Goal: Task Accomplishment & Management: Use online tool/utility

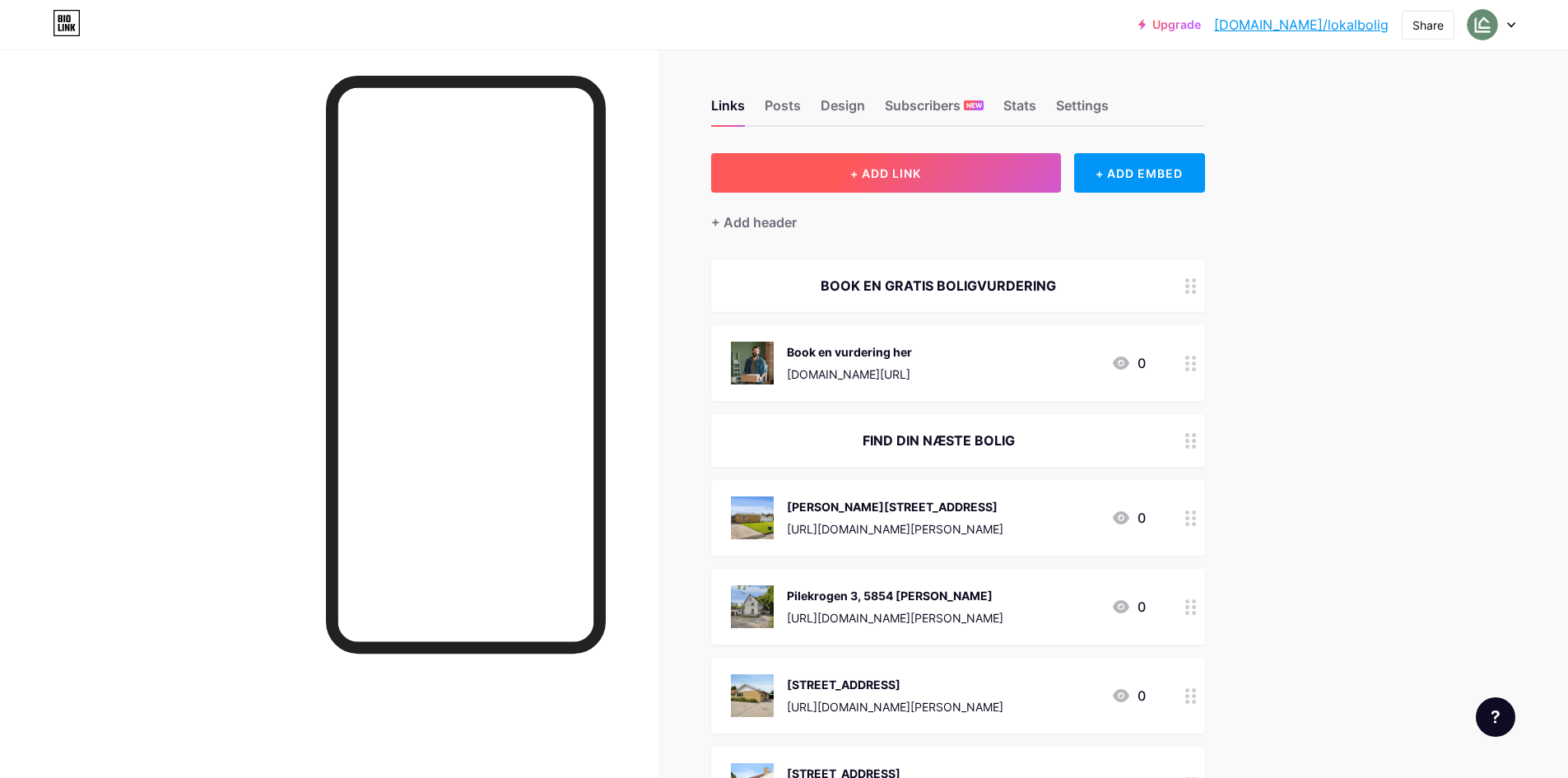
click at [936, 174] on button "+ ADD LINK" at bounding box center [885, 174] width 350 height 40
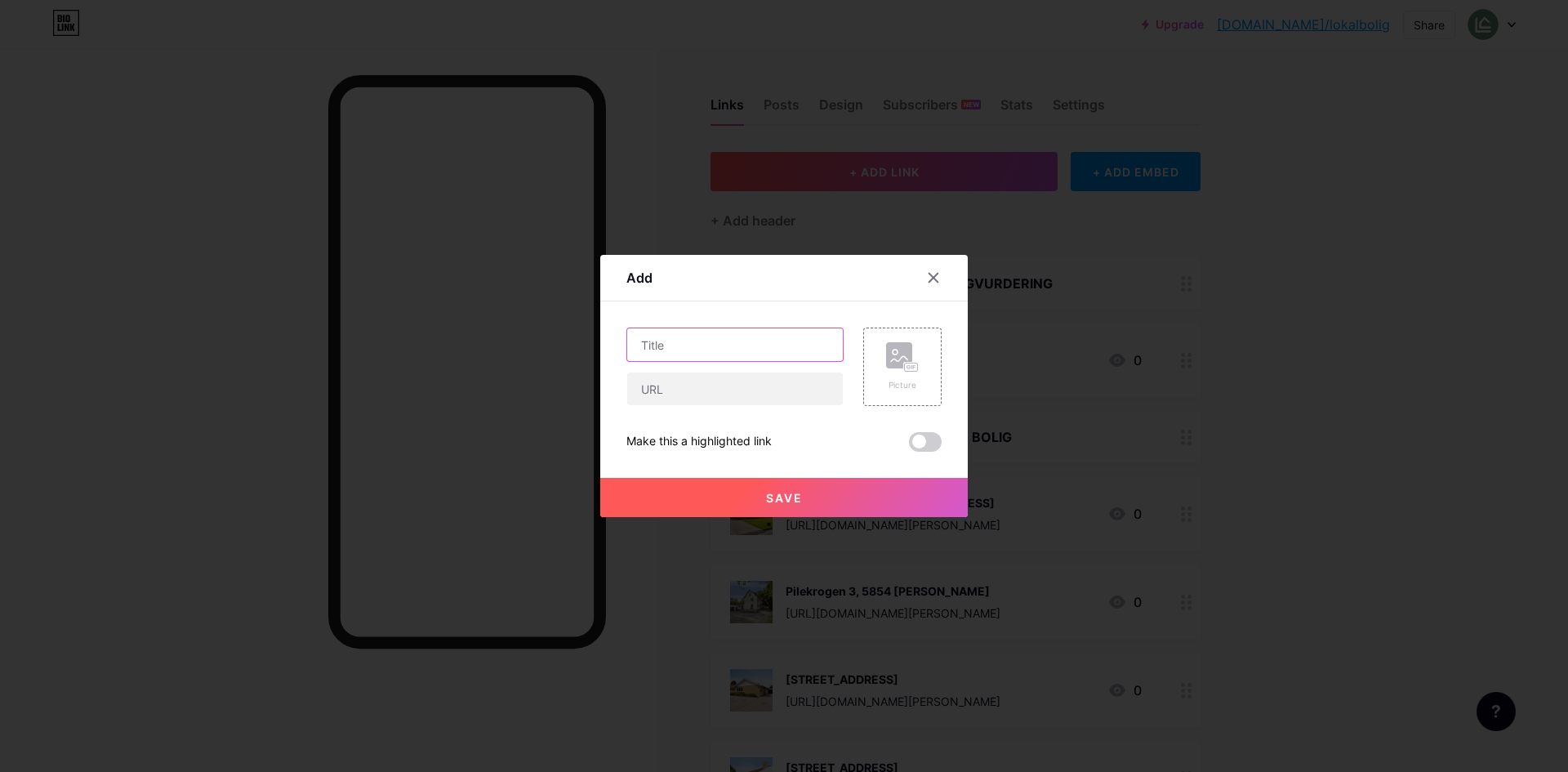
click at [789, 348] on input "text" at bounding box center [735, 344] width 216 height 33
type input "[STREET_ADDRESS]"
click at [723, 391] on input "text" at bounding box center [735, 389] width 216 height 33
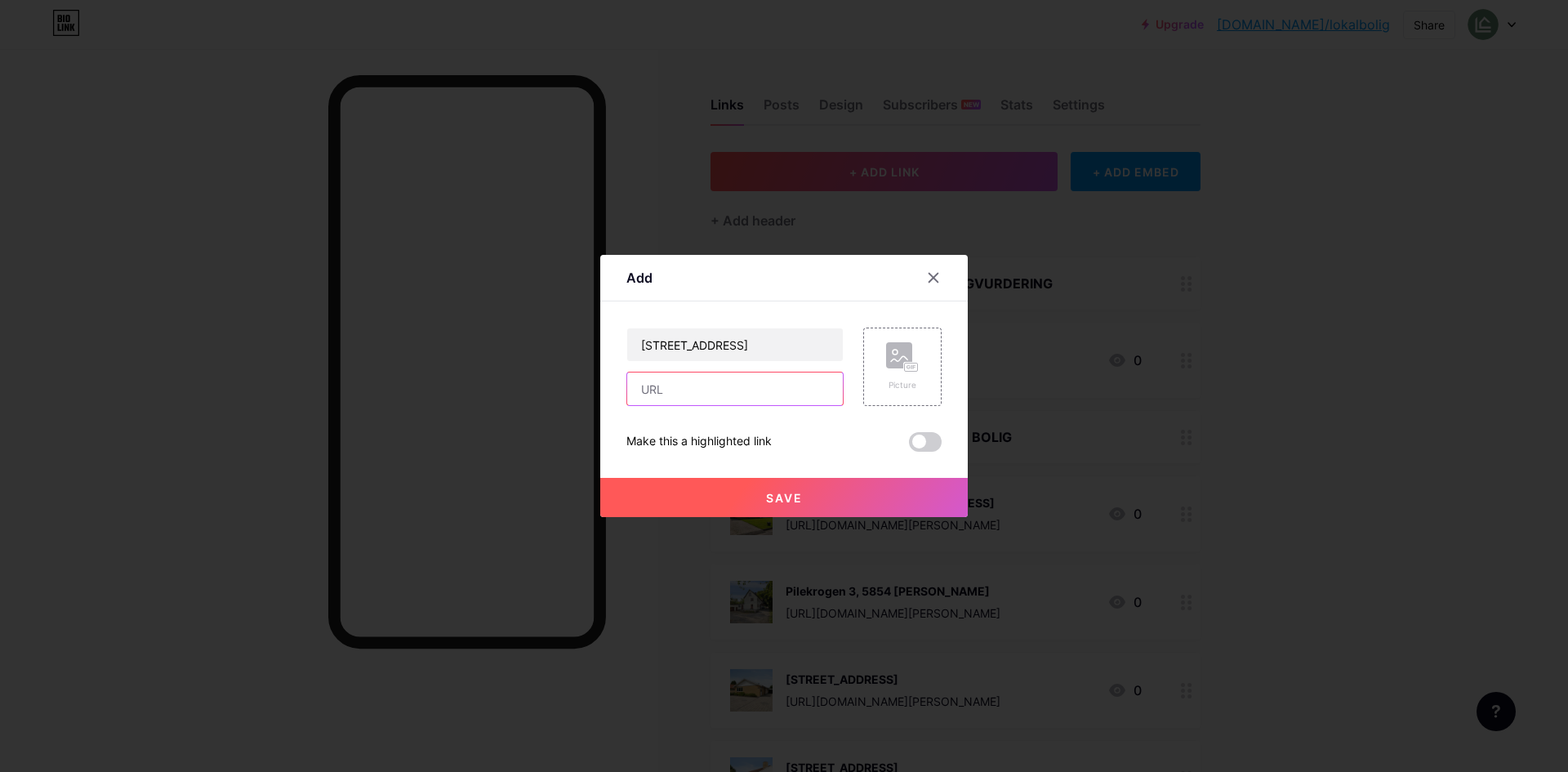
paste input "[URL][DOMAIN_NAME][PERSON_NAME][PERSON_NAME]"
type input "[URL][DOMAIN_NAME][PERSON_NAME][PERSON_NAME]"
click at [911, 357] on icon at bounding box center [902, 357] width 33 height 31
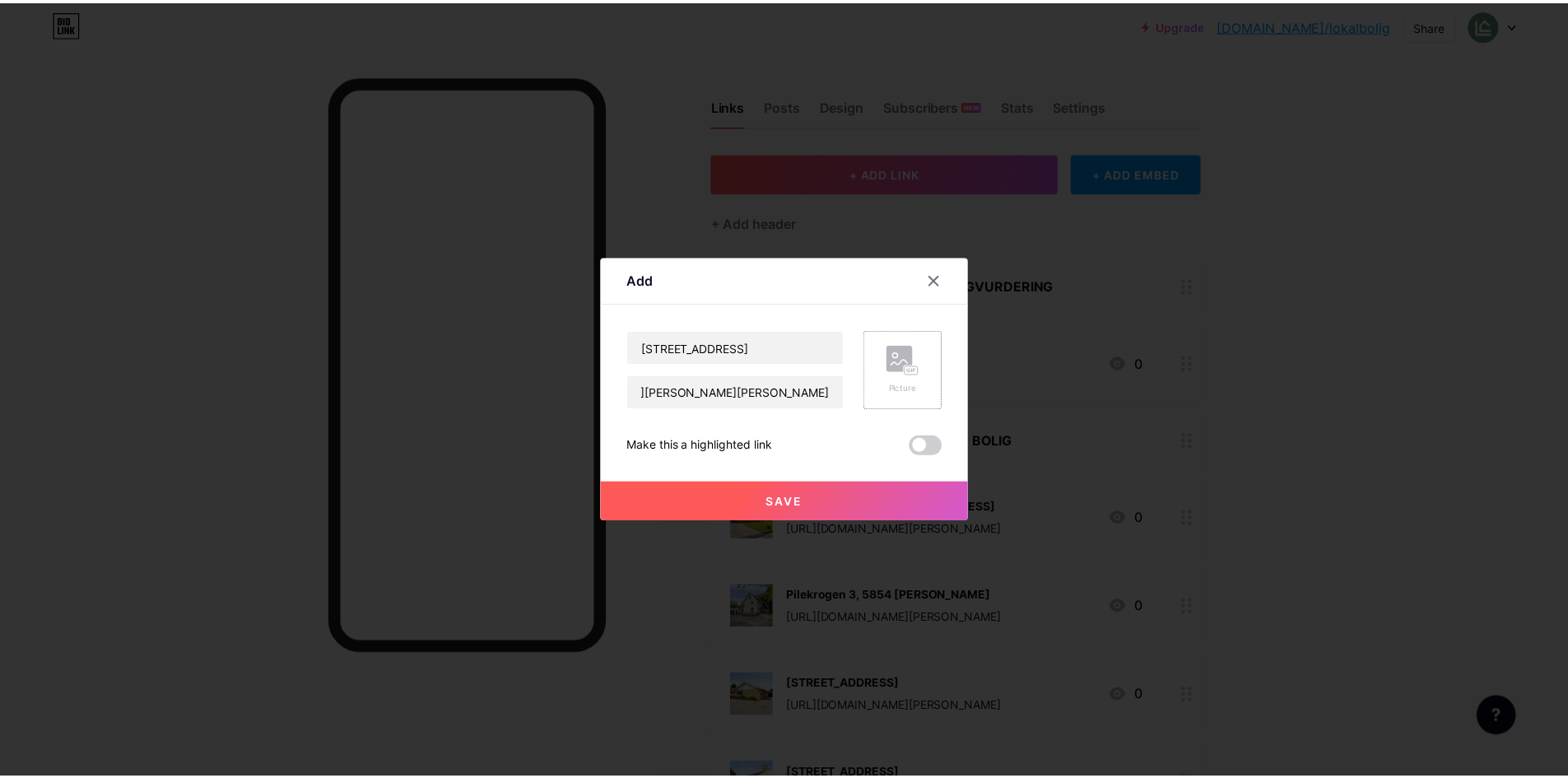
scroll to position [0, 0]
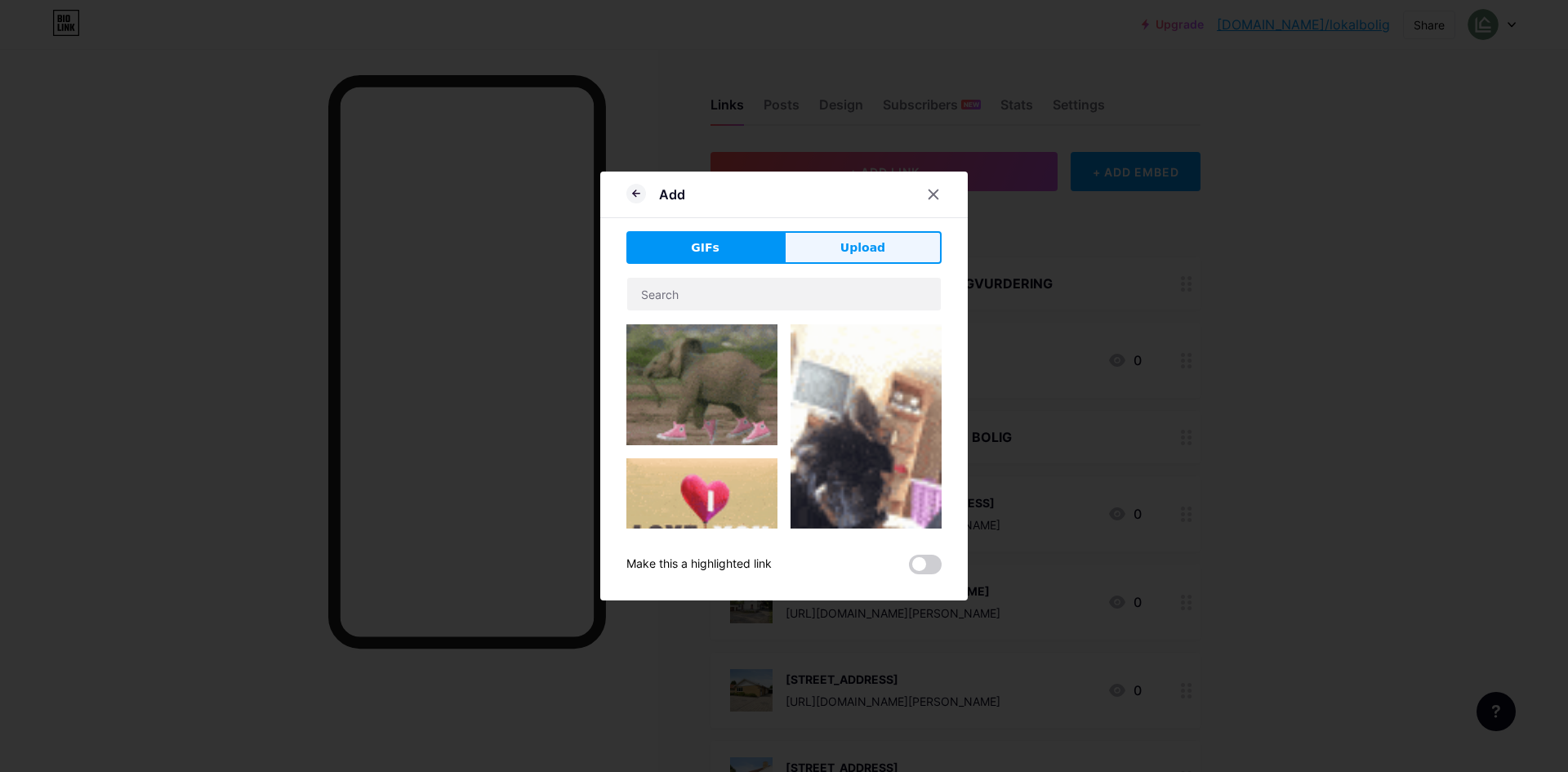
click at [873, 260] on button "Upload" at bounding box center [863, 247] width 157 height 33
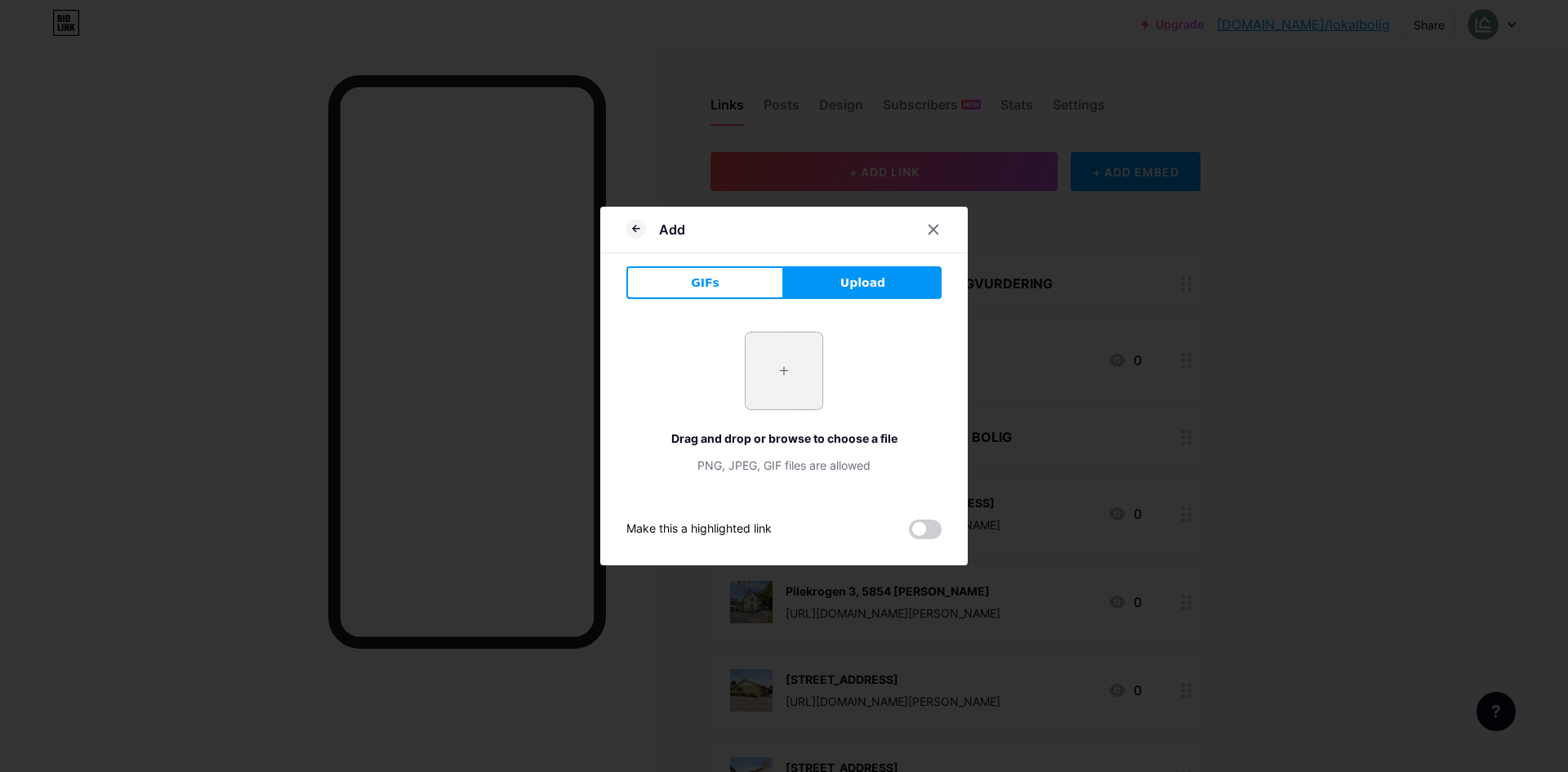
click at [781, 378] on input "file" at bounding box center [784, 371] width 77 height 77
click at [773, 373] on input "file" at bounding box center [784, 371] width 77 height 77
type input "C:\fakepath\DSC06281.webp"
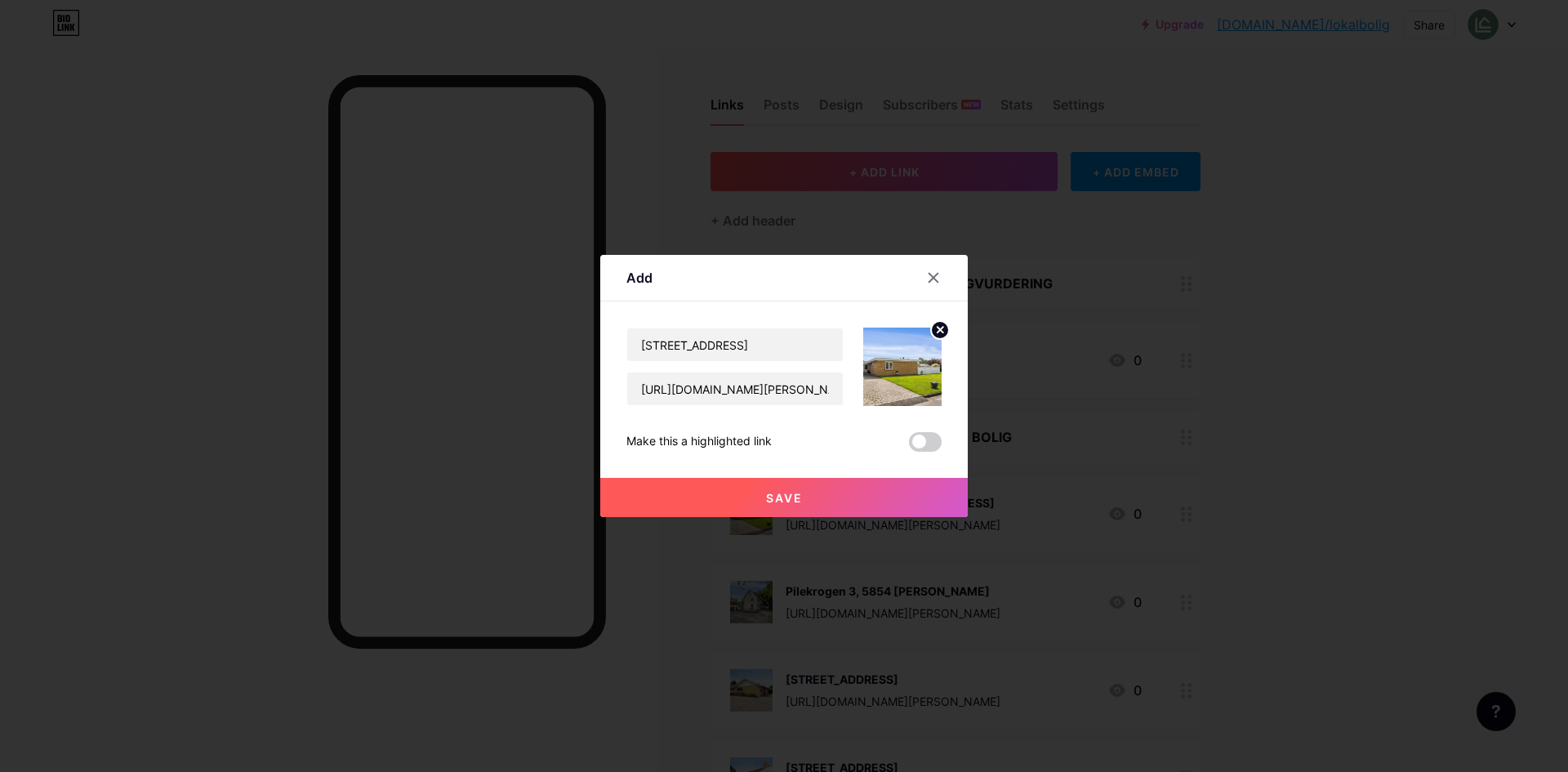
click at [943, 331] on circle at bounding box center [940, 330] width 18 height 18
click at [879, 352] on div "Picture" at bounding box center [902, 366] width 78 height 78
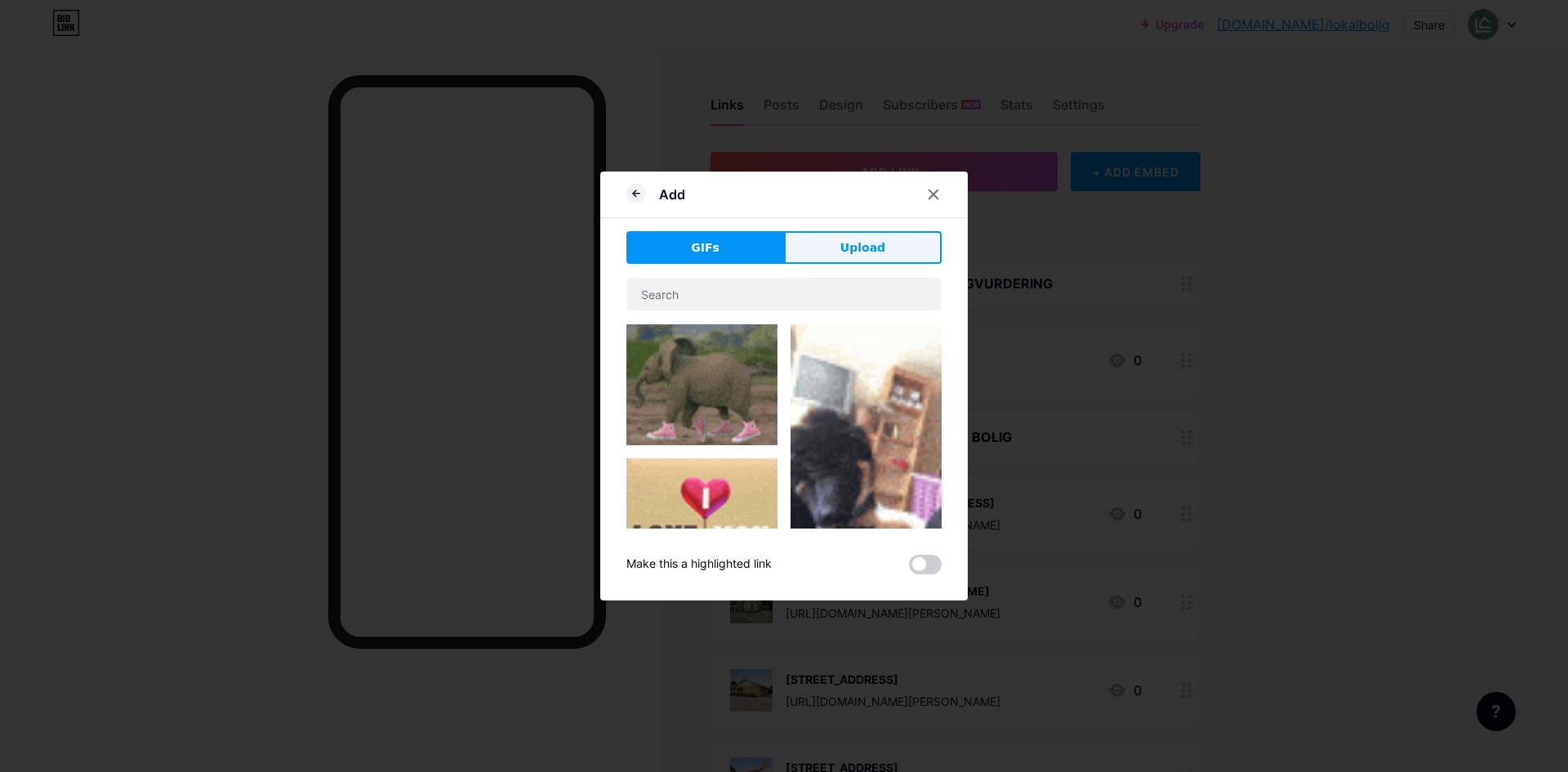
click at [860, 238] on button "Upload" at bounding box center [863, 247] width 157 height 33
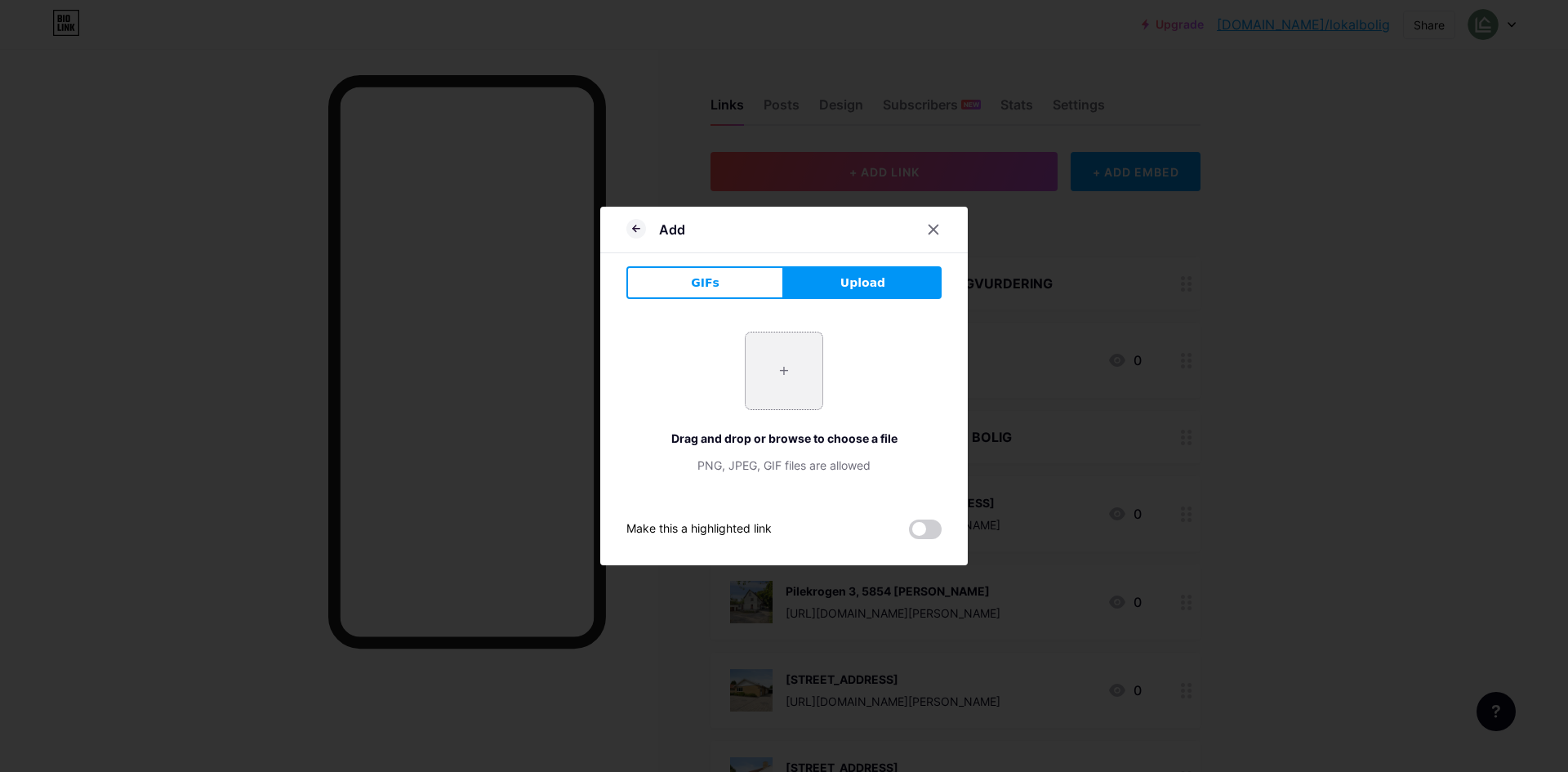
click at [788, 370] on input "file" at bounding box center [784, 371] width 77 height 77
type input "C:\fakepath\DSC04433.webp"
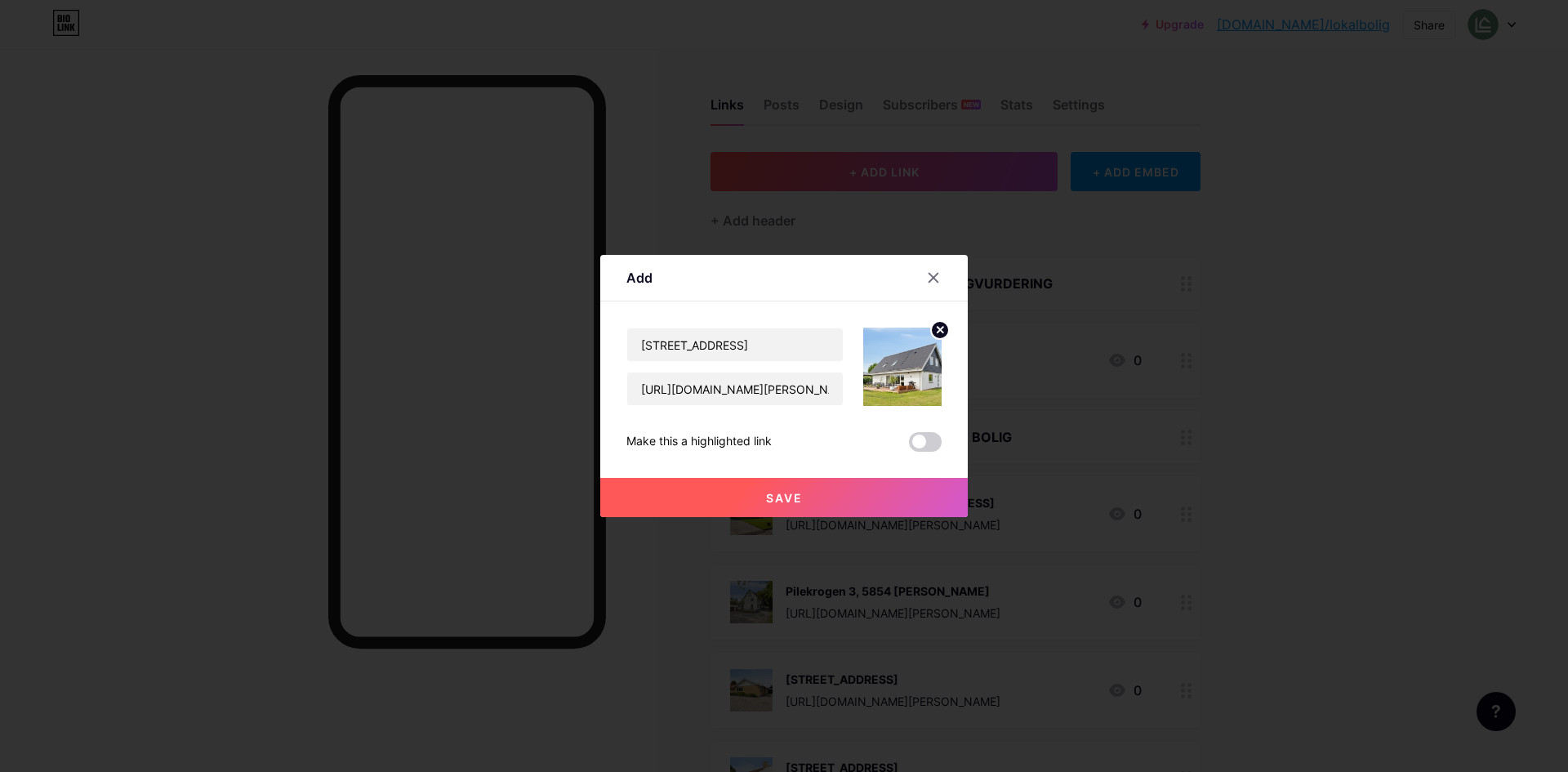
click at [833, 504] on button "Save" at bounding box center [784, 498] width 368 height 40
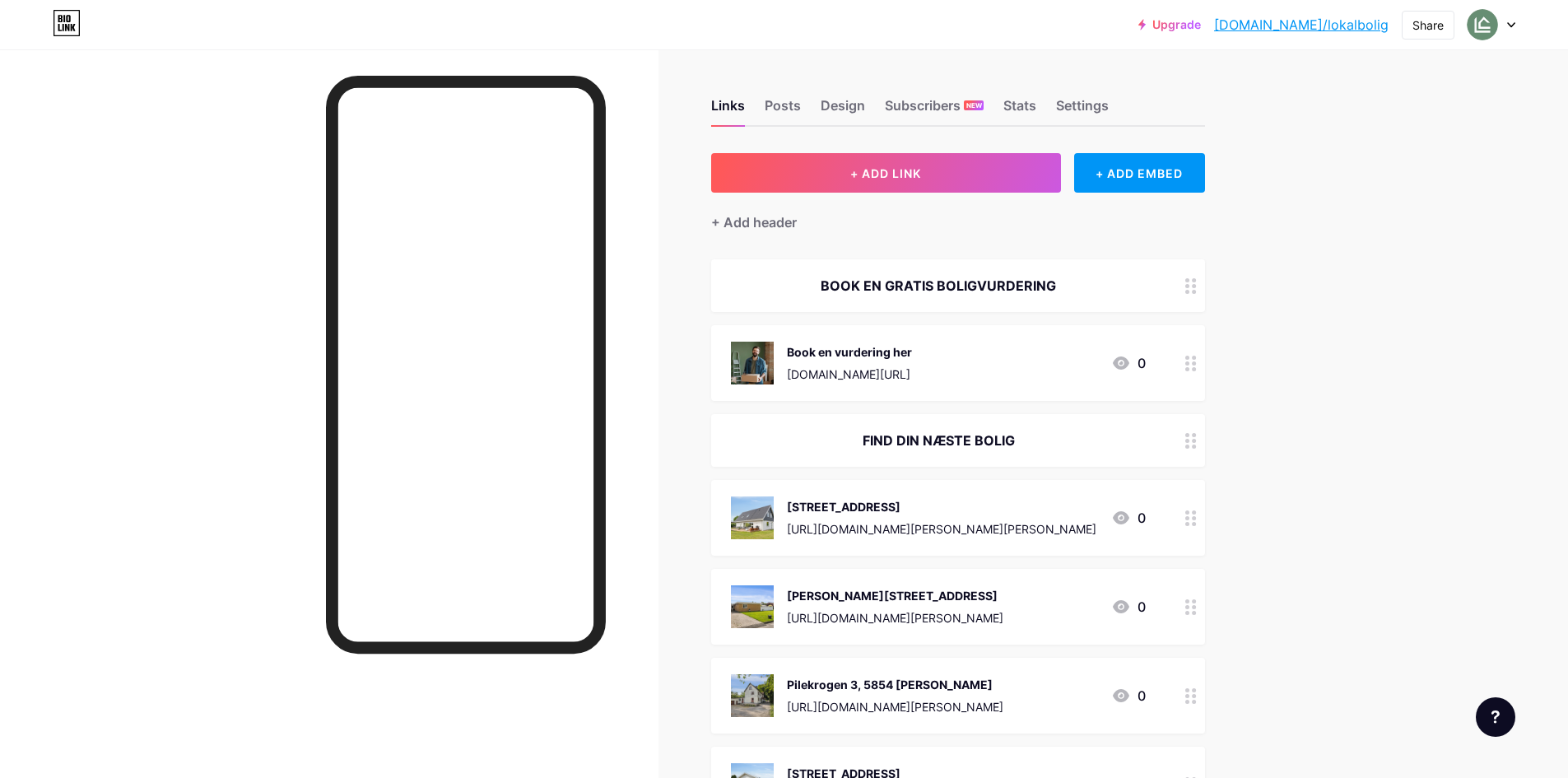
click at [1200, 529] on div at bounding box center [1191, 518] width 28 height 76
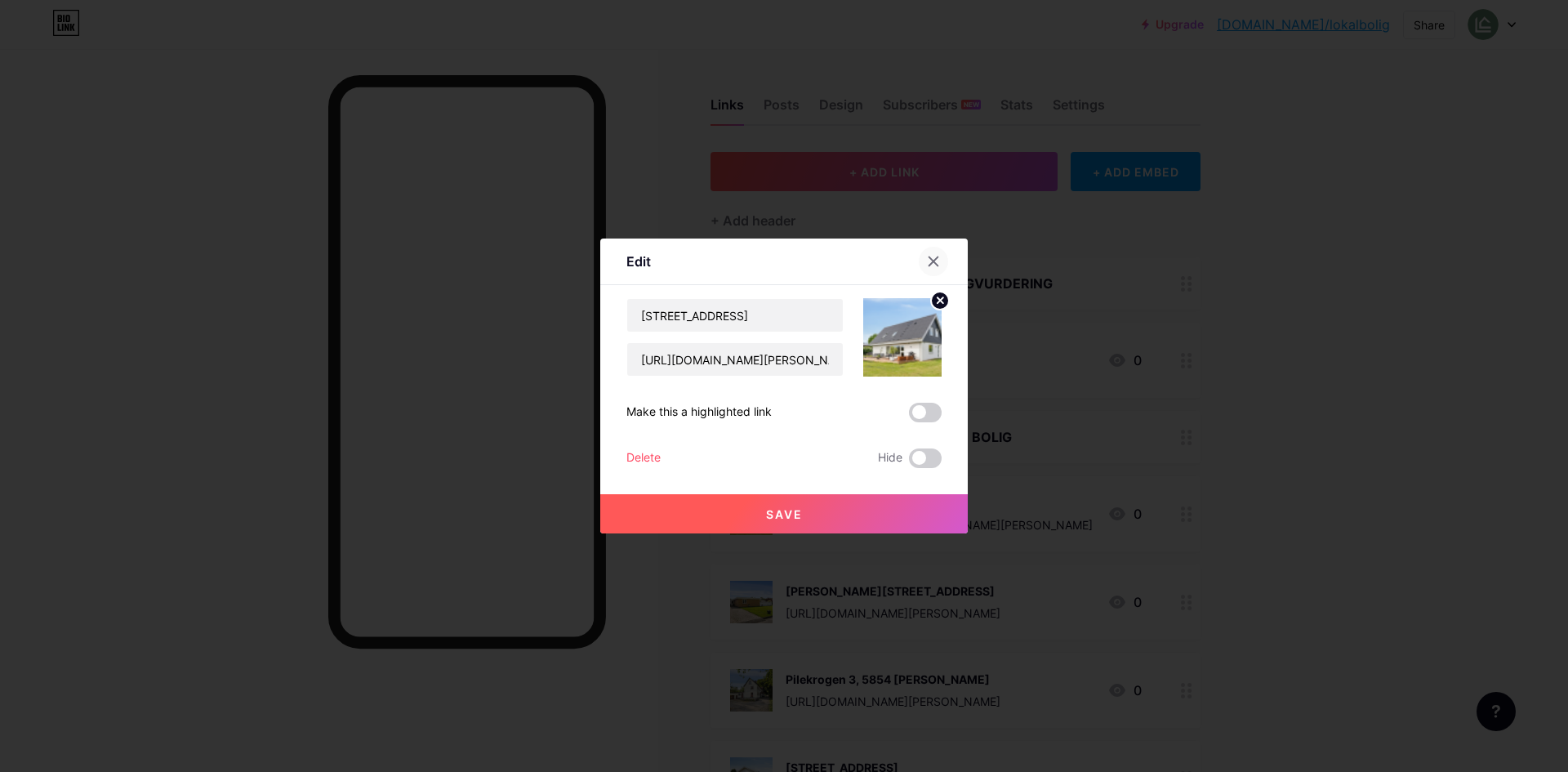
click at [930, 262] on icon at bounding box center [934, 261] width 9 height 9
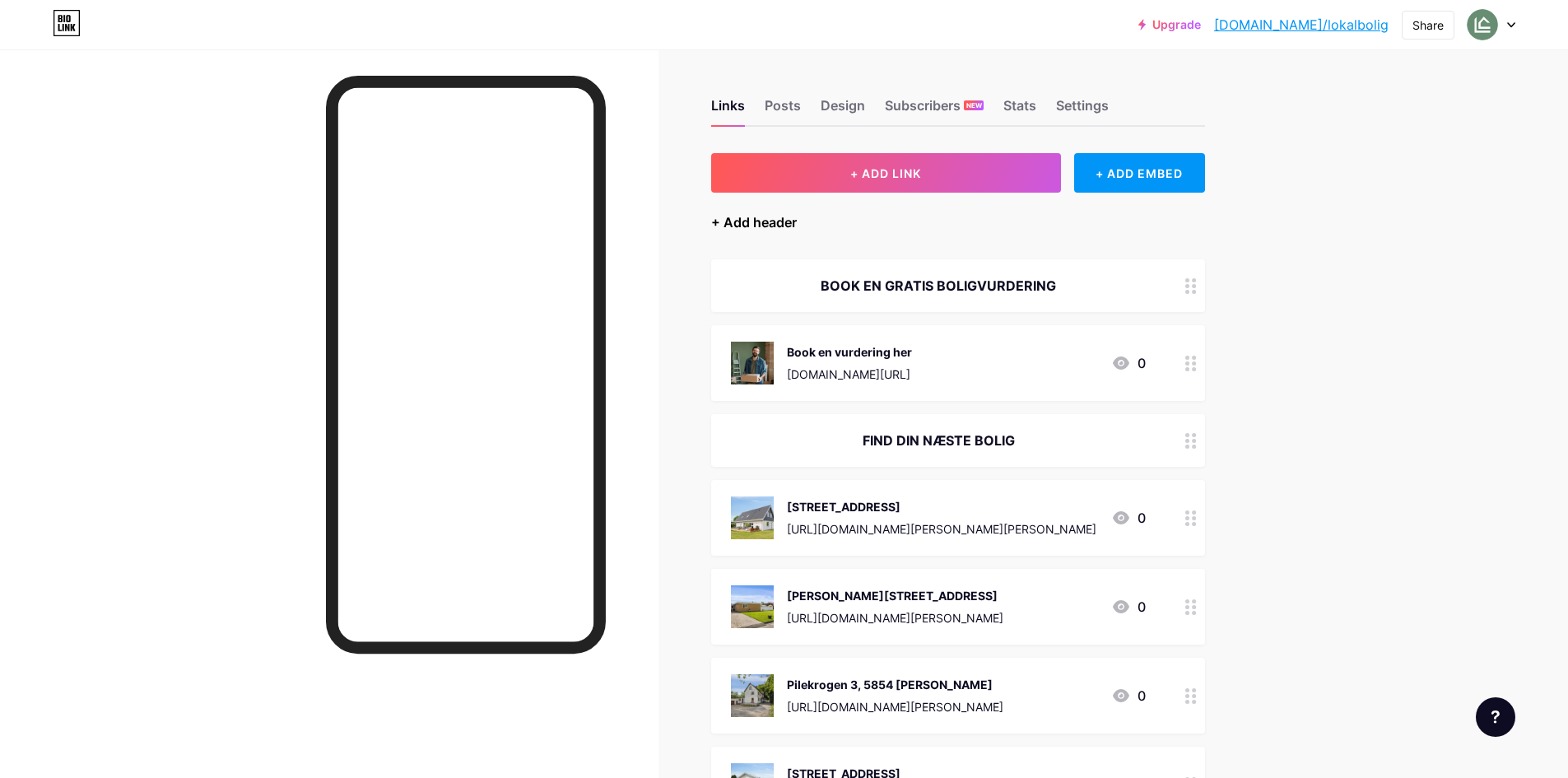
click at [738, 213] on div "+ Add header" at bounding box center [754, 222] width 86 height 20
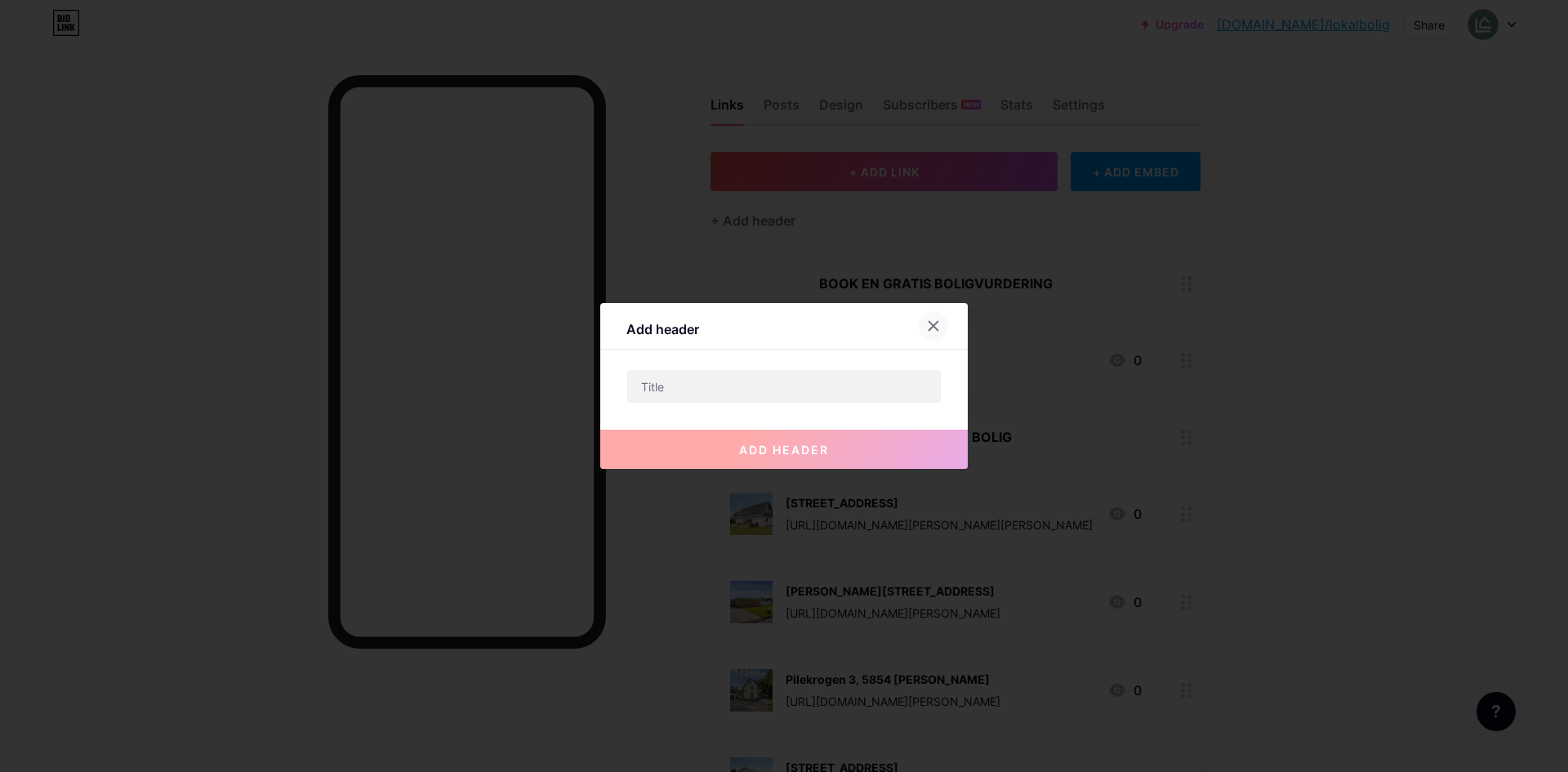
click at [927, 325] on icon at bounding box center [933, 326] width 13 height 13
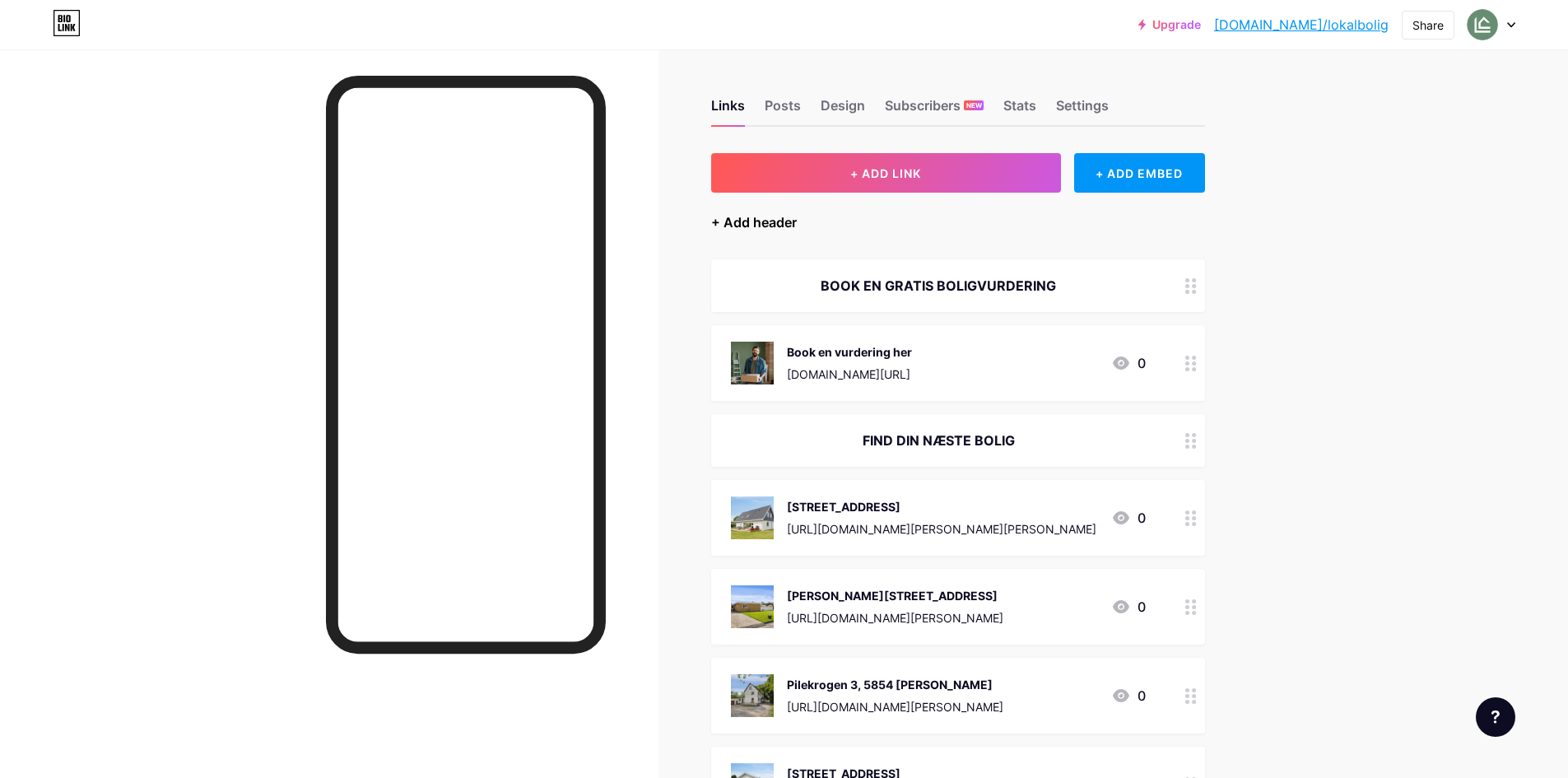
click at [761, 227] on div "+ Add header" at bounding box center [754, 222] width 86 height 20
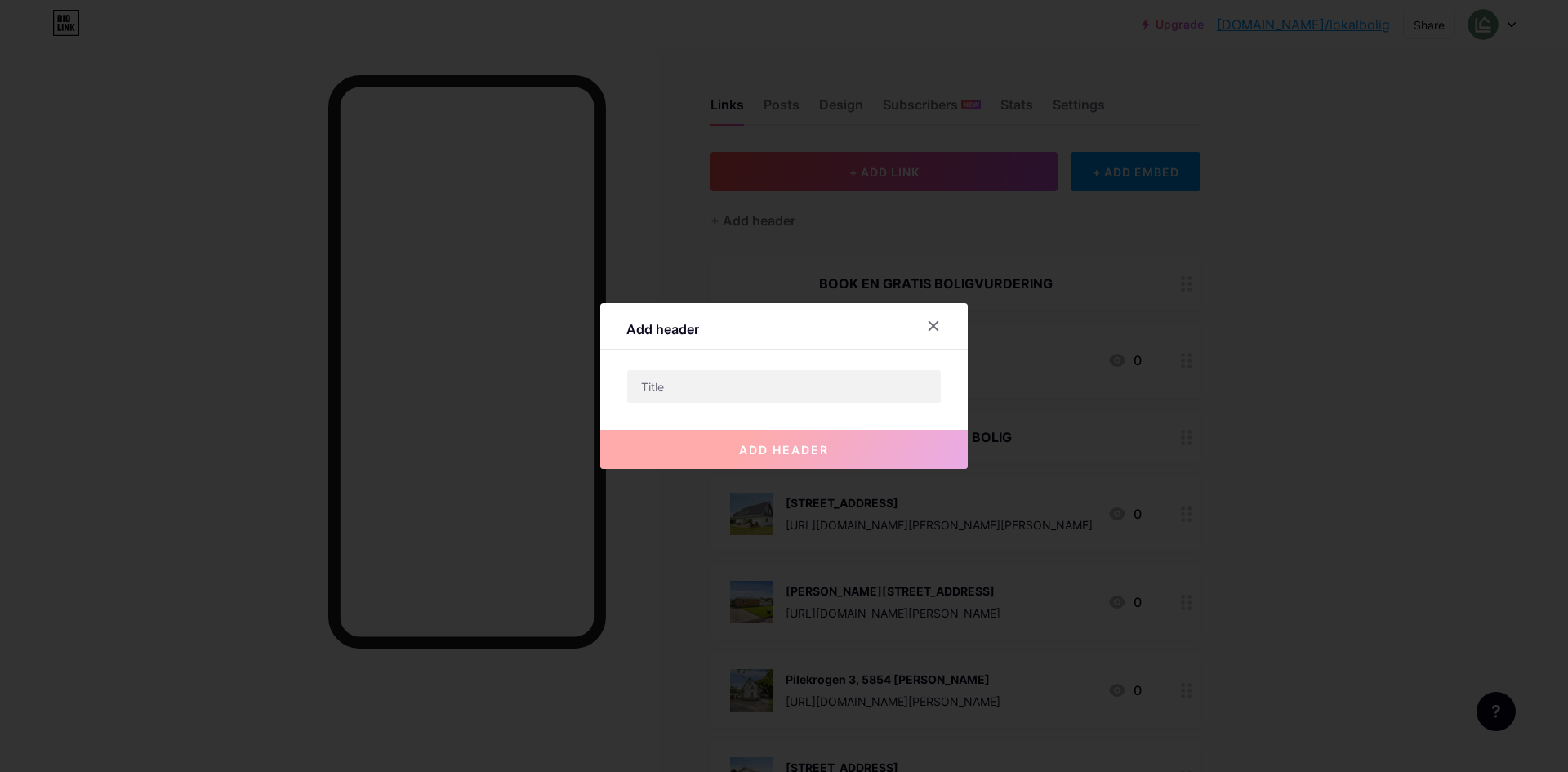
click at [716, 410] on div "add header" at bounding box center [784, 436] width 368 height 65
click at [715, 389] on input "text" at bounding box center [784, 386] width 314 height 33
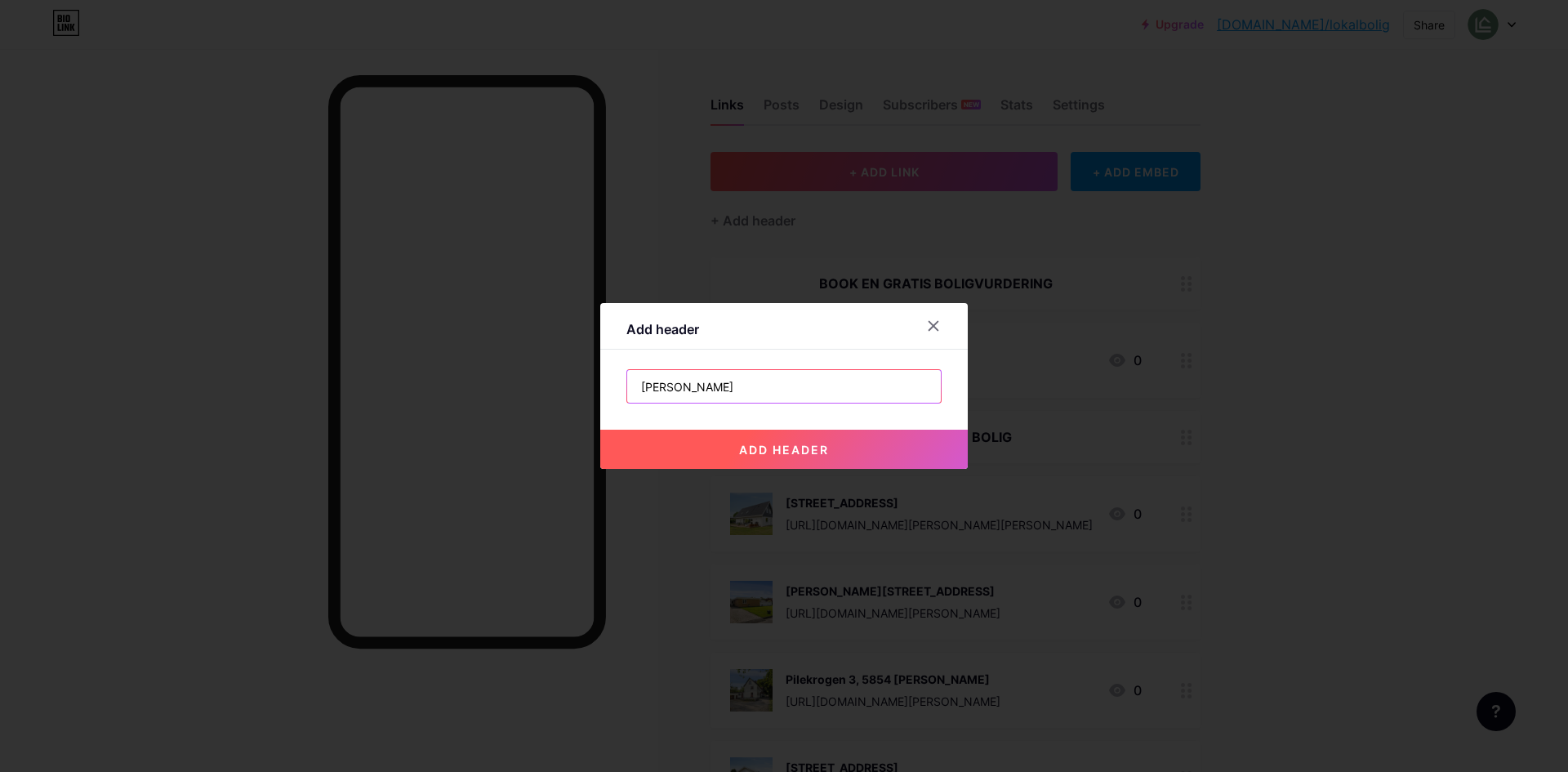
type input "[PERSON_NAME]"
click at [817, 447] on span "add header" at bounding box center [784, 450] width 90 height 14
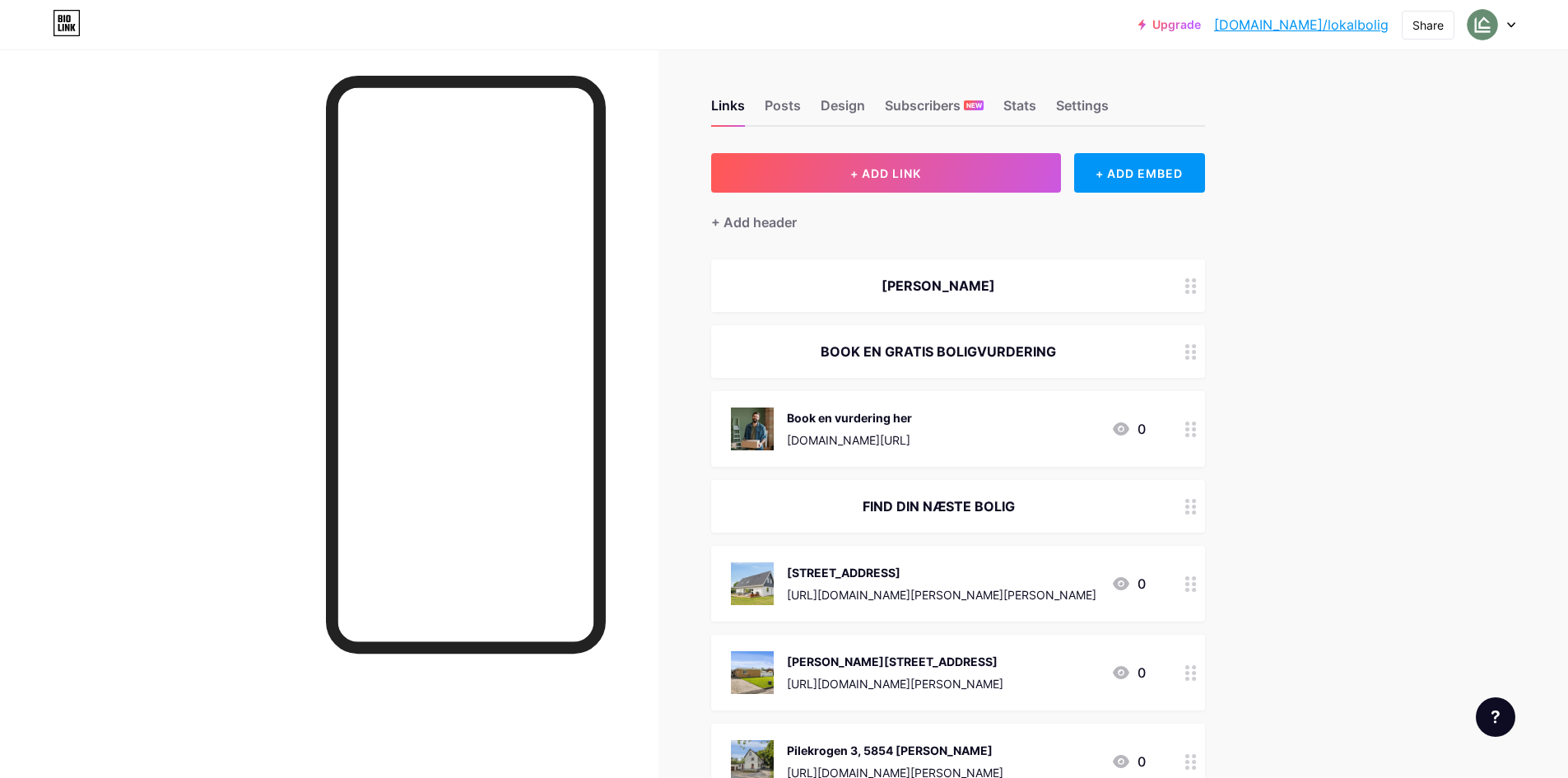
drag, startPoint x: 1055, startPoint y: 286, endPoint x: 1061, endPoint y: 489, distance: 203.1
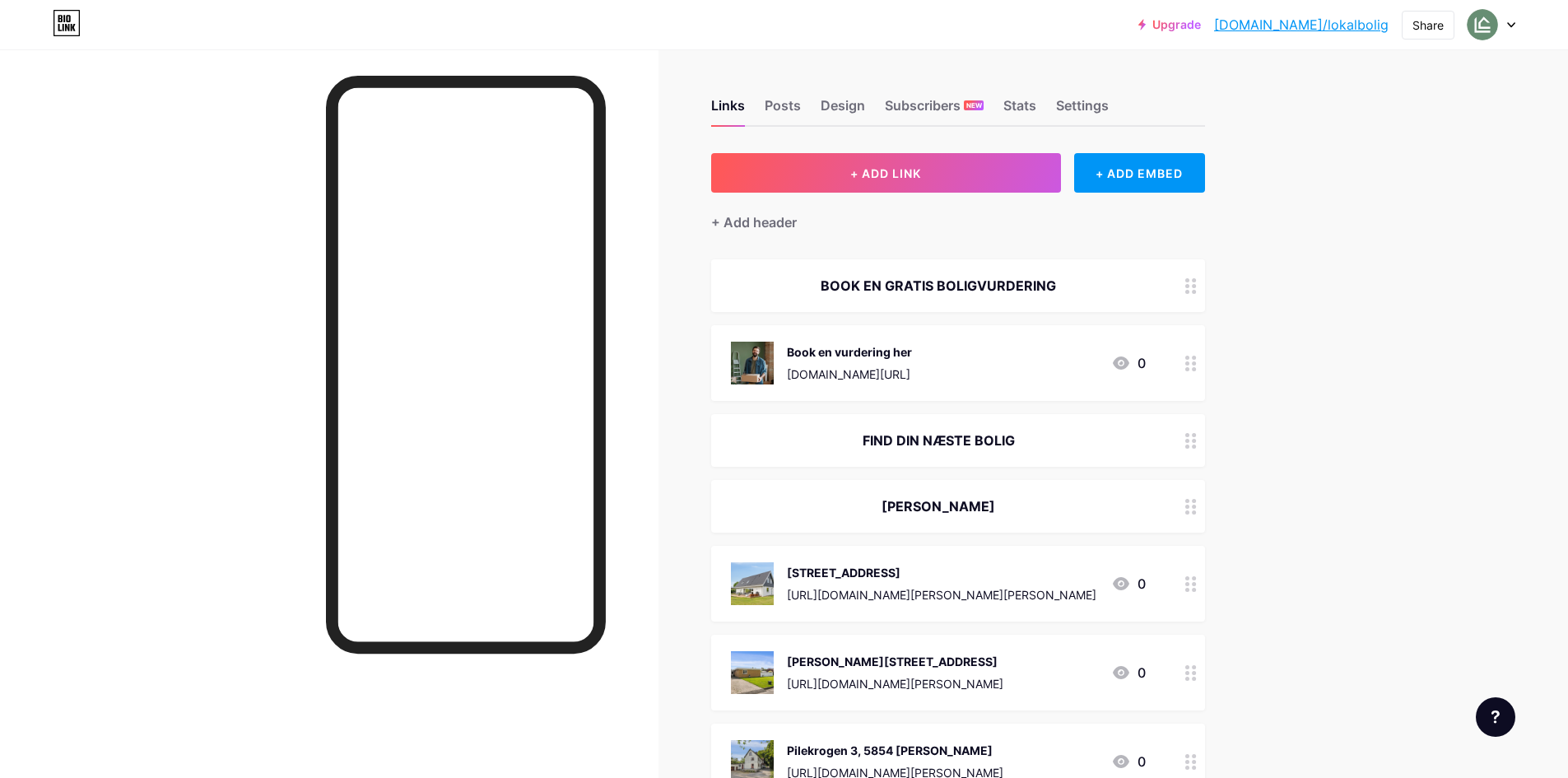
click at [1196, 509] on icon at bounding box center [1191, 507] width 12 height 16
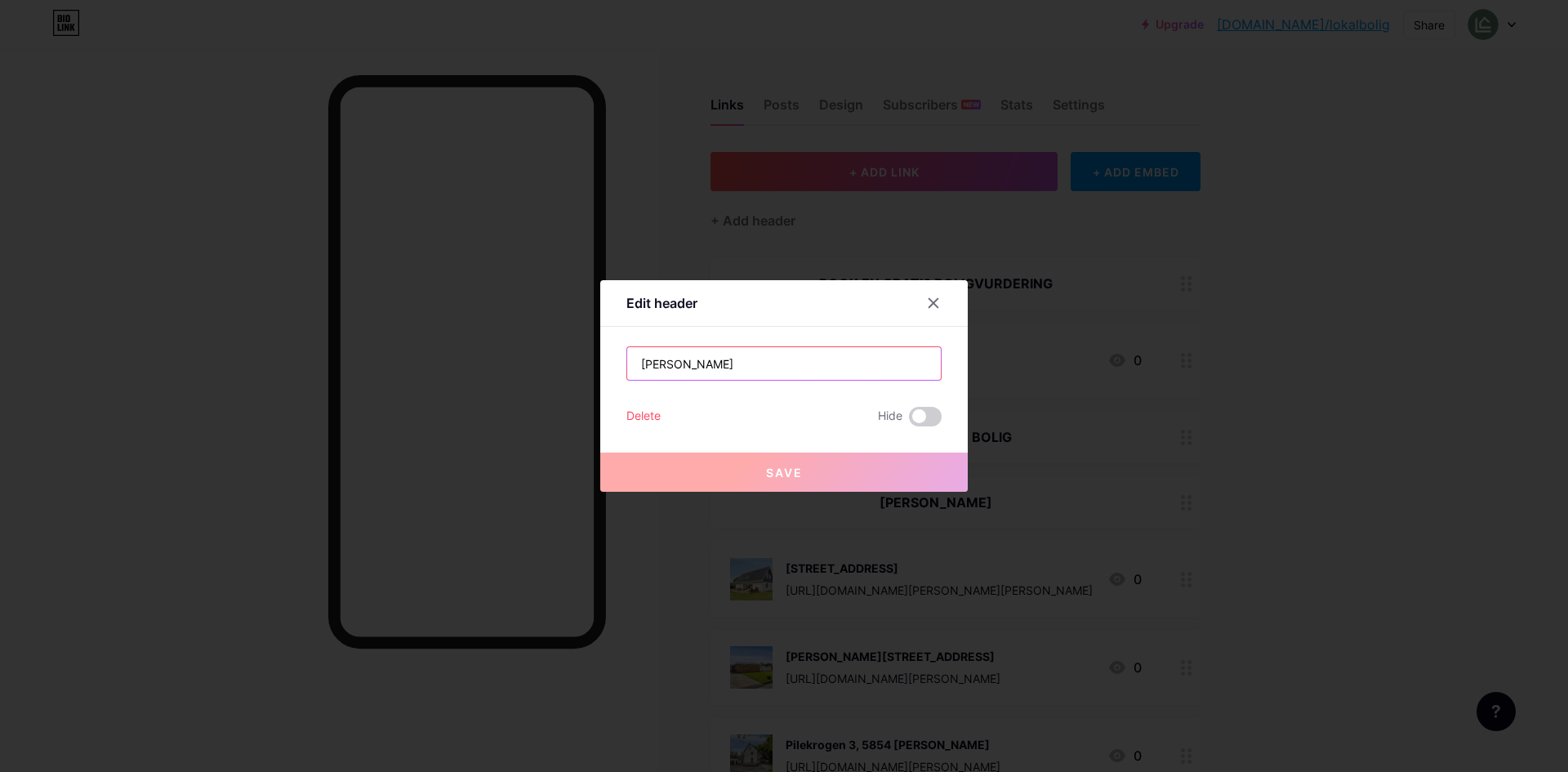
click at [704, 358] on input "[PERSON_NAME]" at bounding box center [784, 363] width 314 height 33
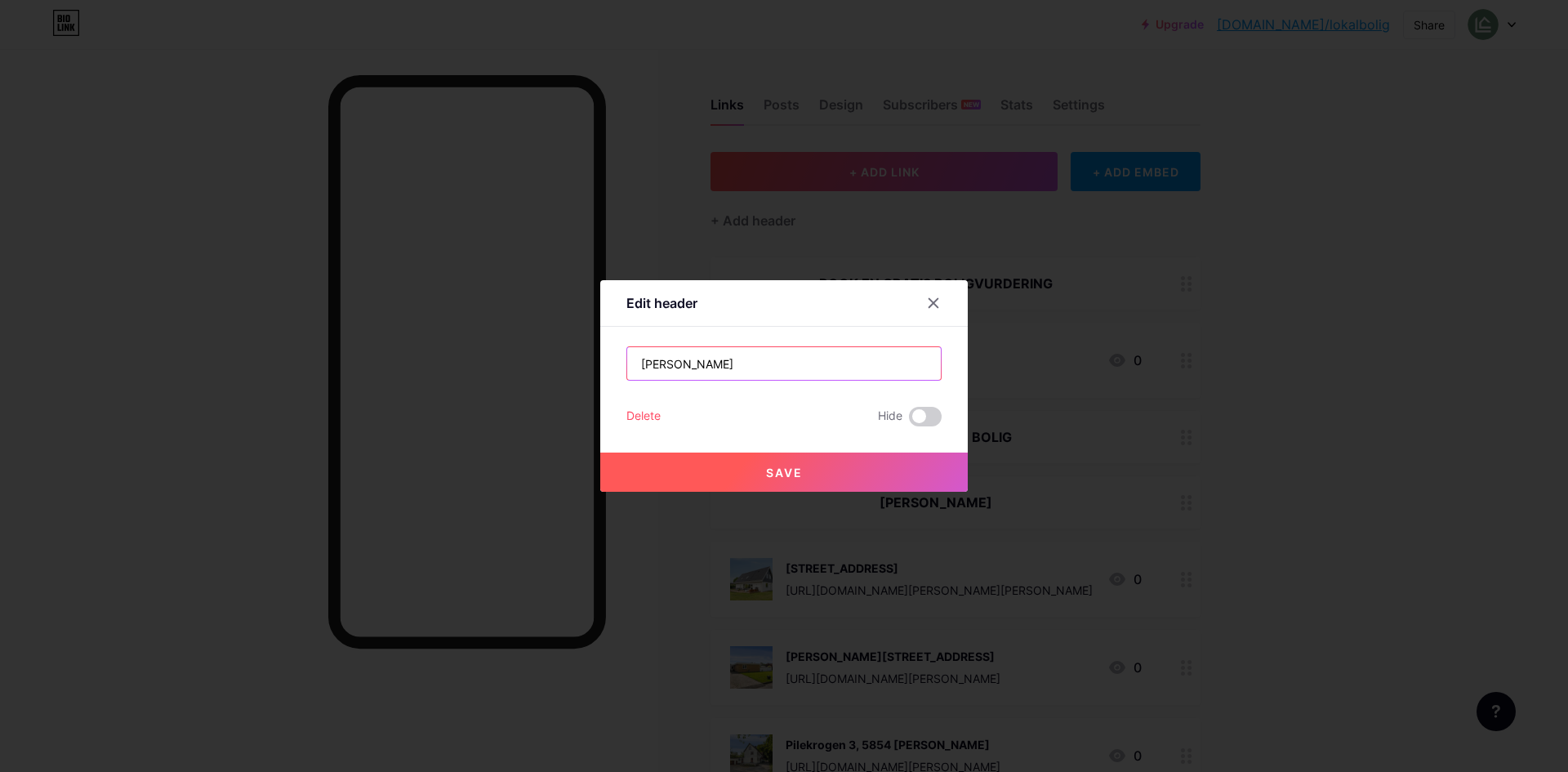
type input "[PERSON_NAME]"
click at [924, 460] on button "Save" at bounding box center [784, 472] width 368 height 40
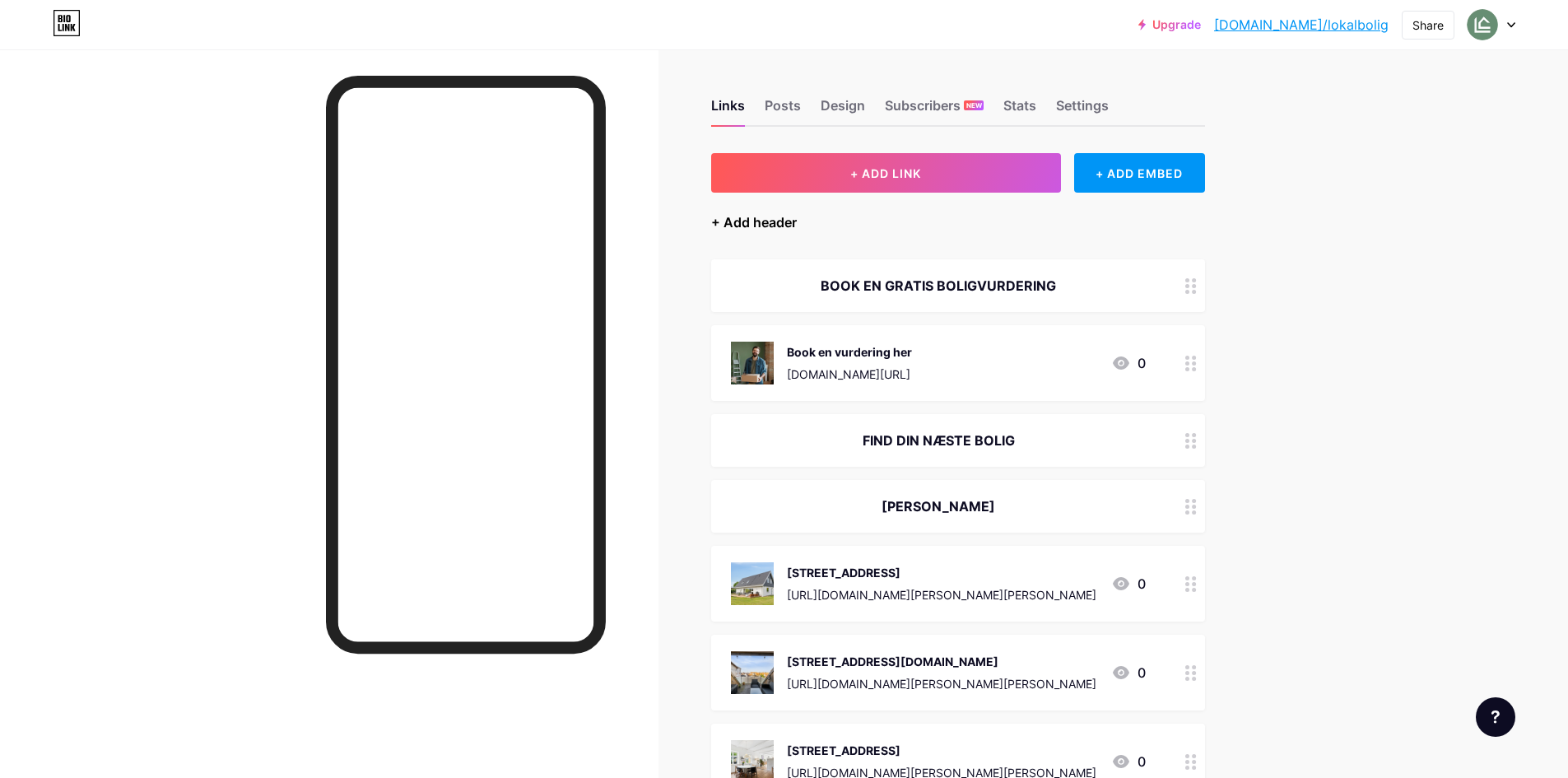
click at [749, 221] on div "+ Add header" at bounding box center [754, 222] width 86 height 20
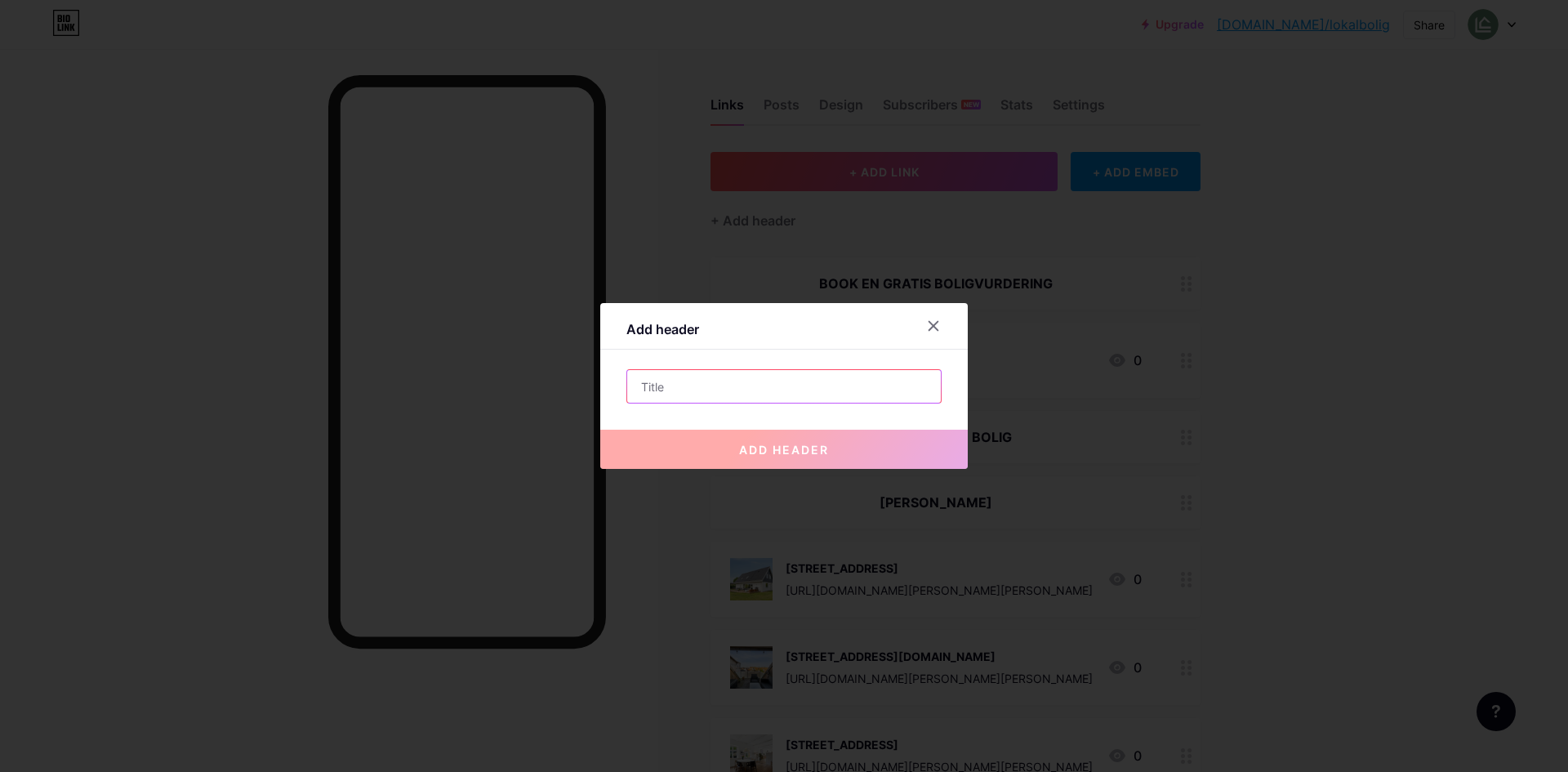
click at [726, 384] on input "text" at bounding box center [784, 386] width 314 height 33
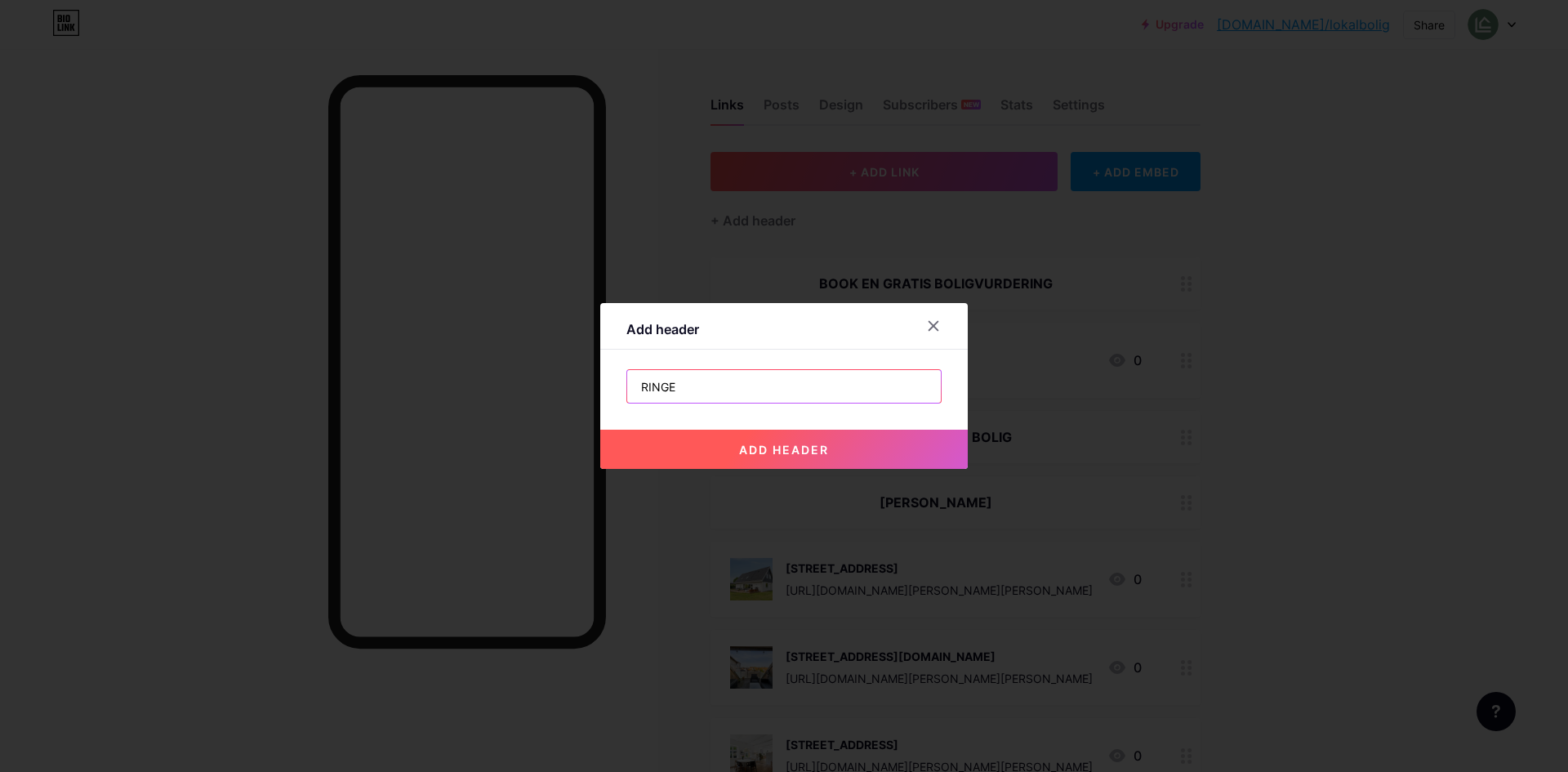
type input "RINGE"
click at [834, 454] on button "add header" at bounding box center [784, 449] width 368 height 40
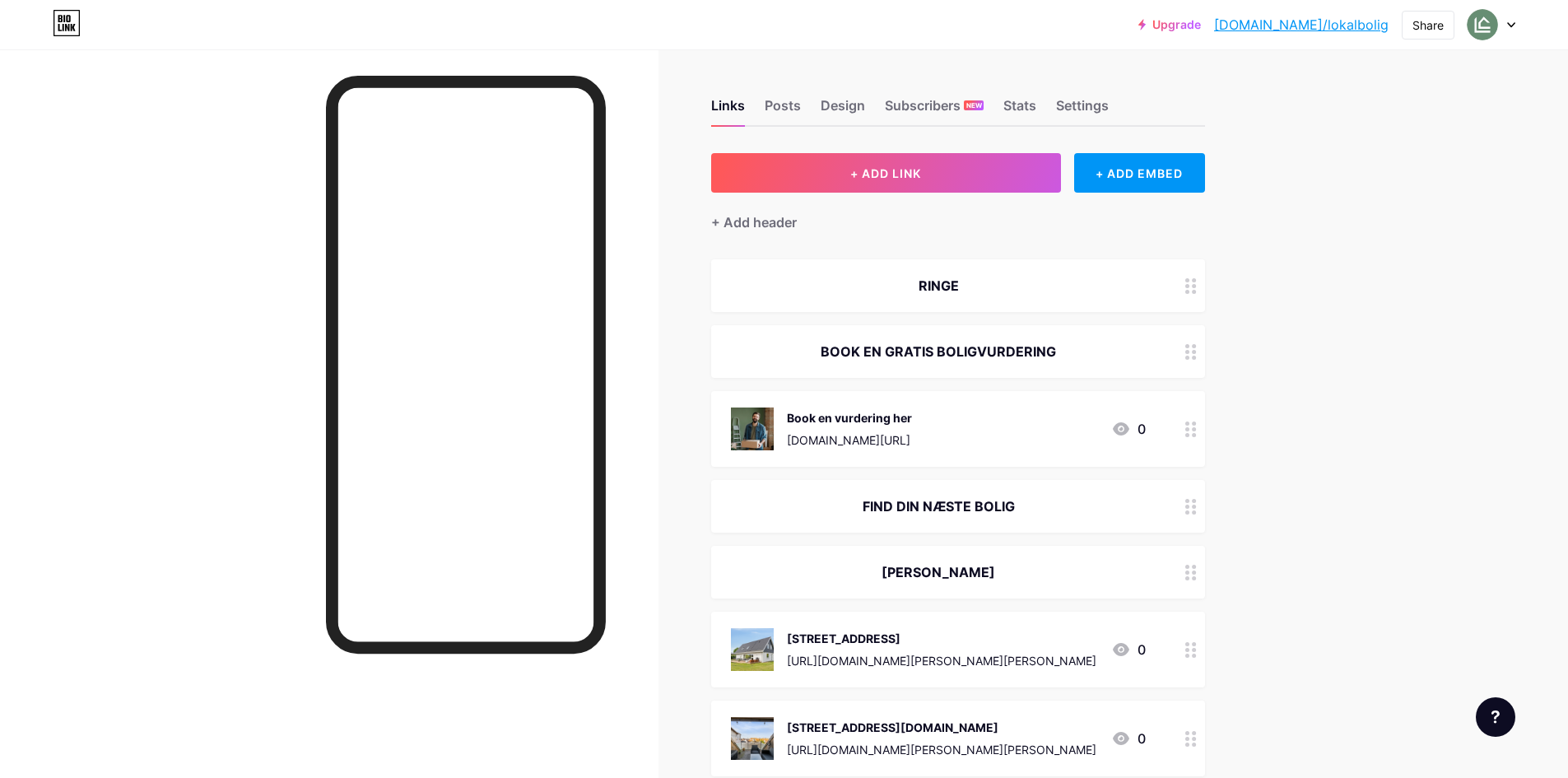
drag, startPoint x: 1058, startPoint y: 282, endPoint x: 1042, endPoint y: 541, distance: 259.5
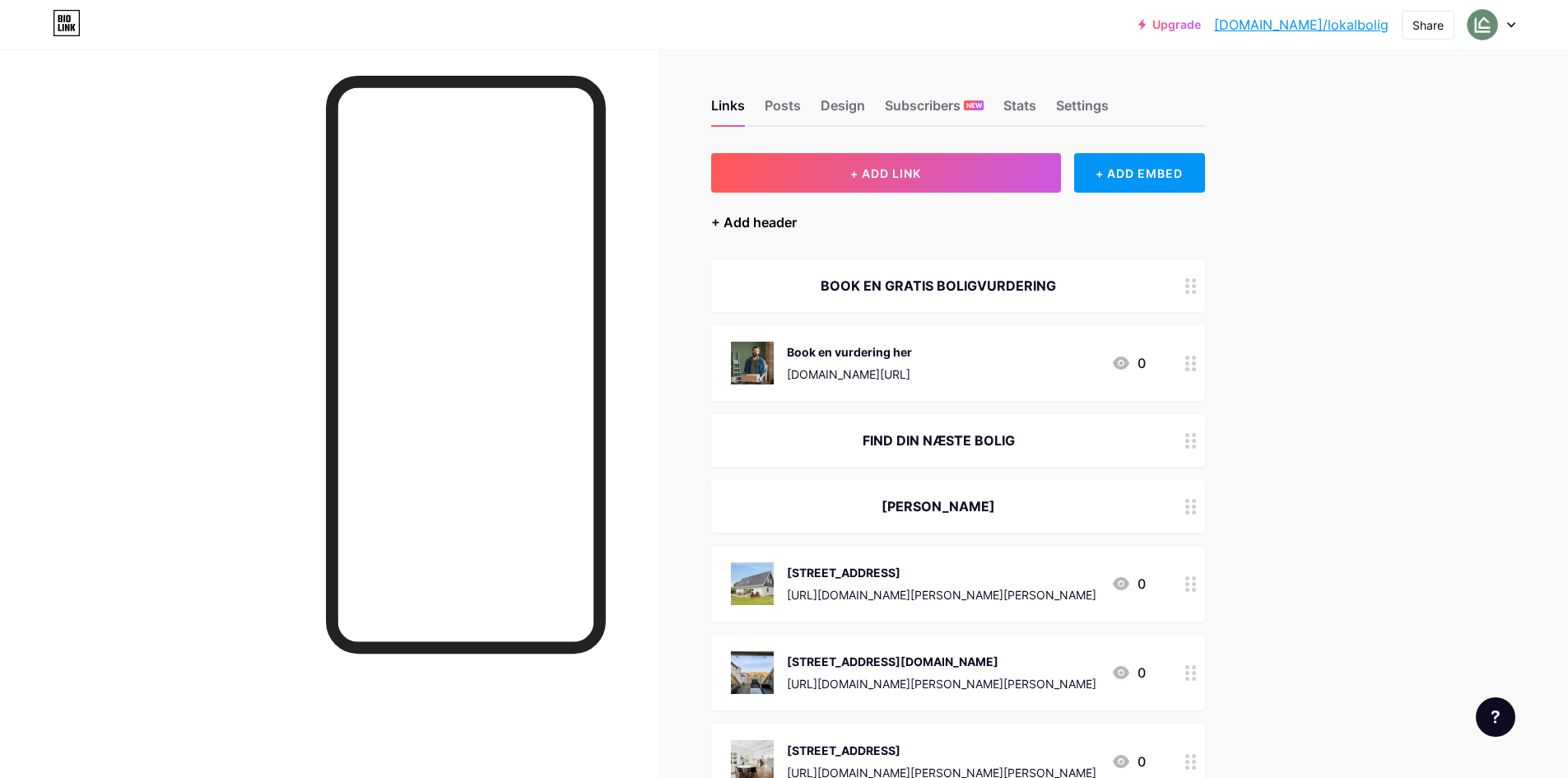
click at [768, 225] on div "+ Add header" at bounding box center [754, 222] width 86 height 20
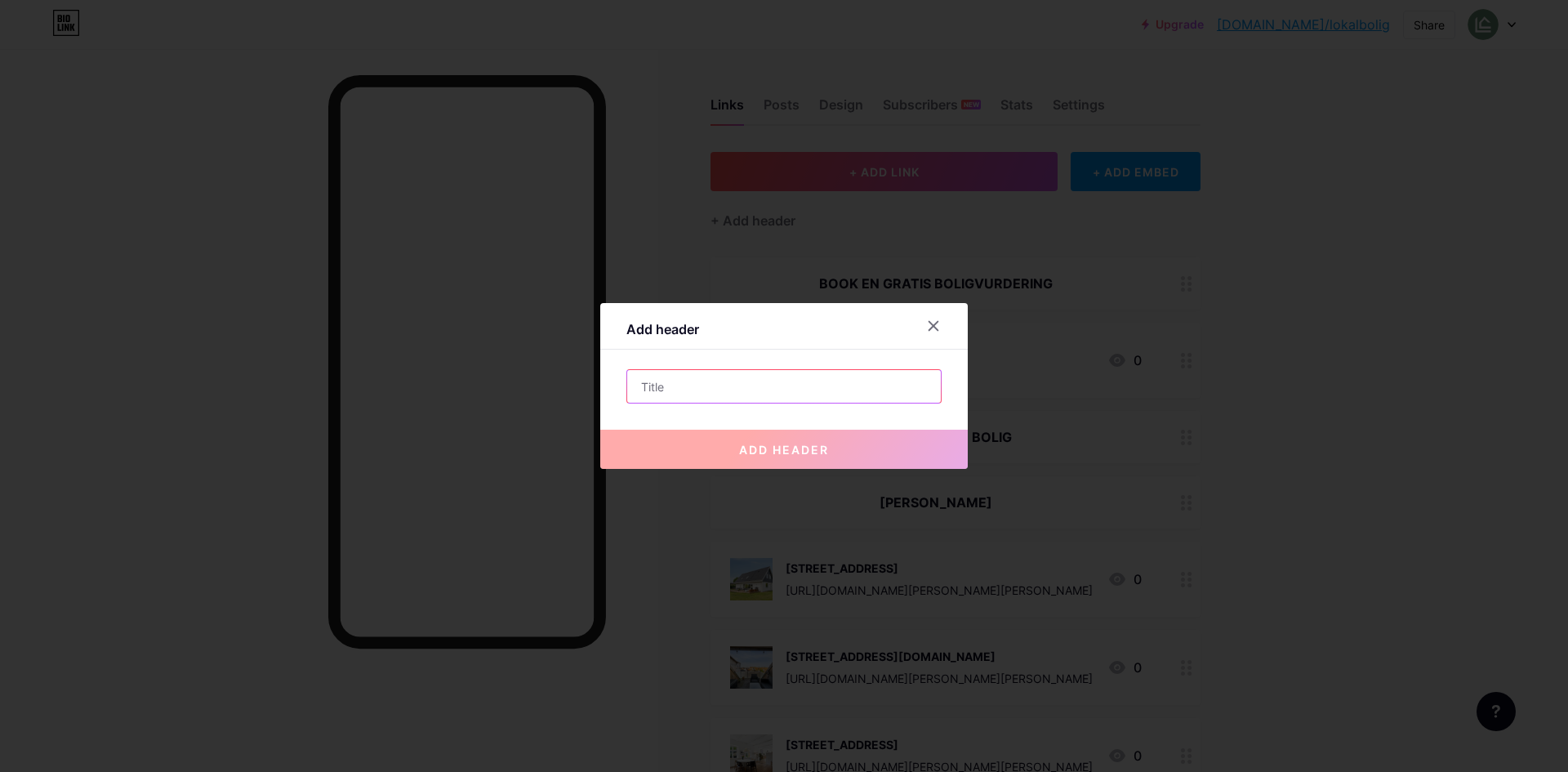
click at [794, 402] on input "text" at bounding box center [784, 386] width 314 height 33
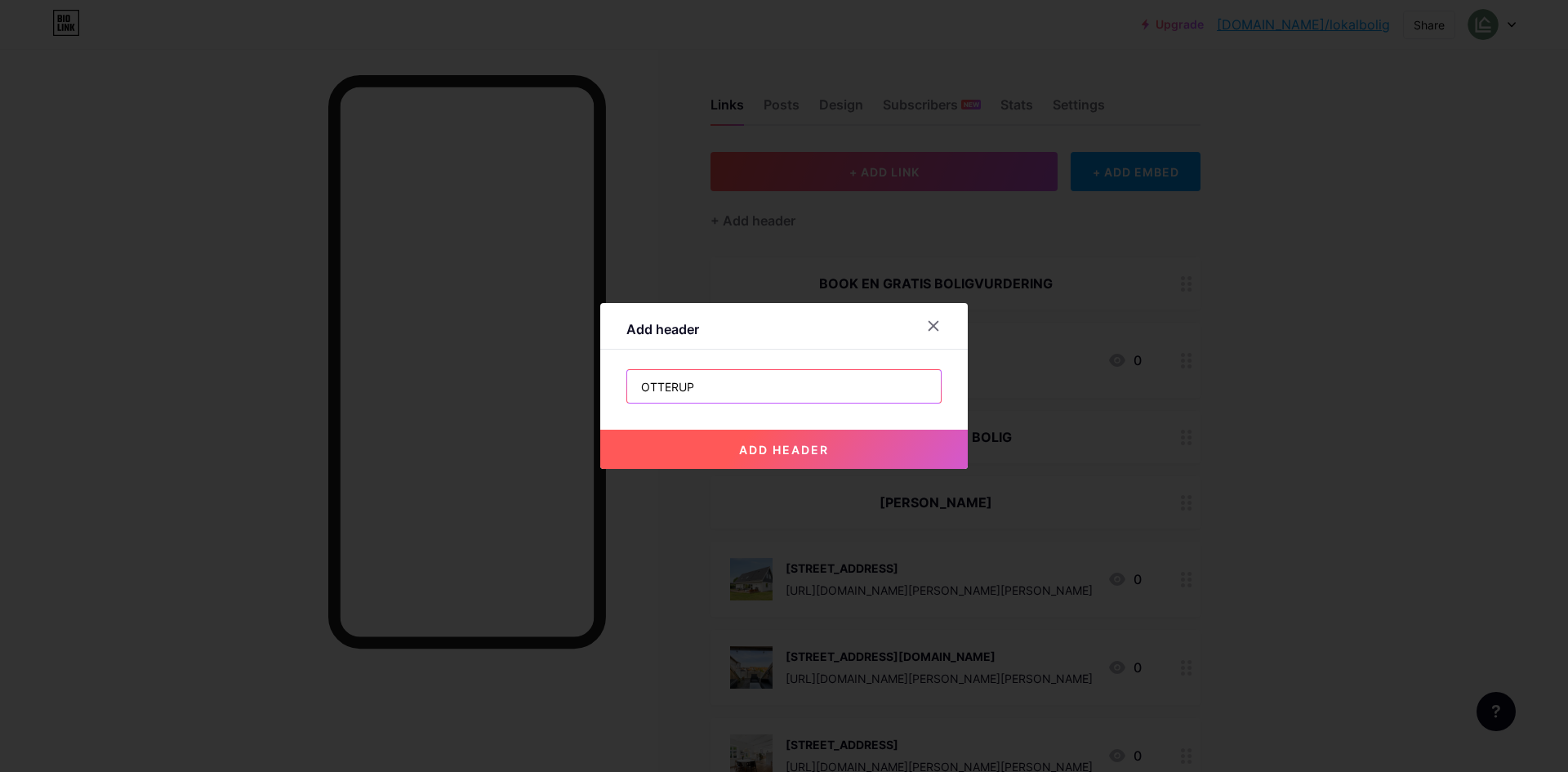
type input "OTTERUP"
click at [883, 447] on button "add header" at bounding box center [784, 449] width 368 height 40
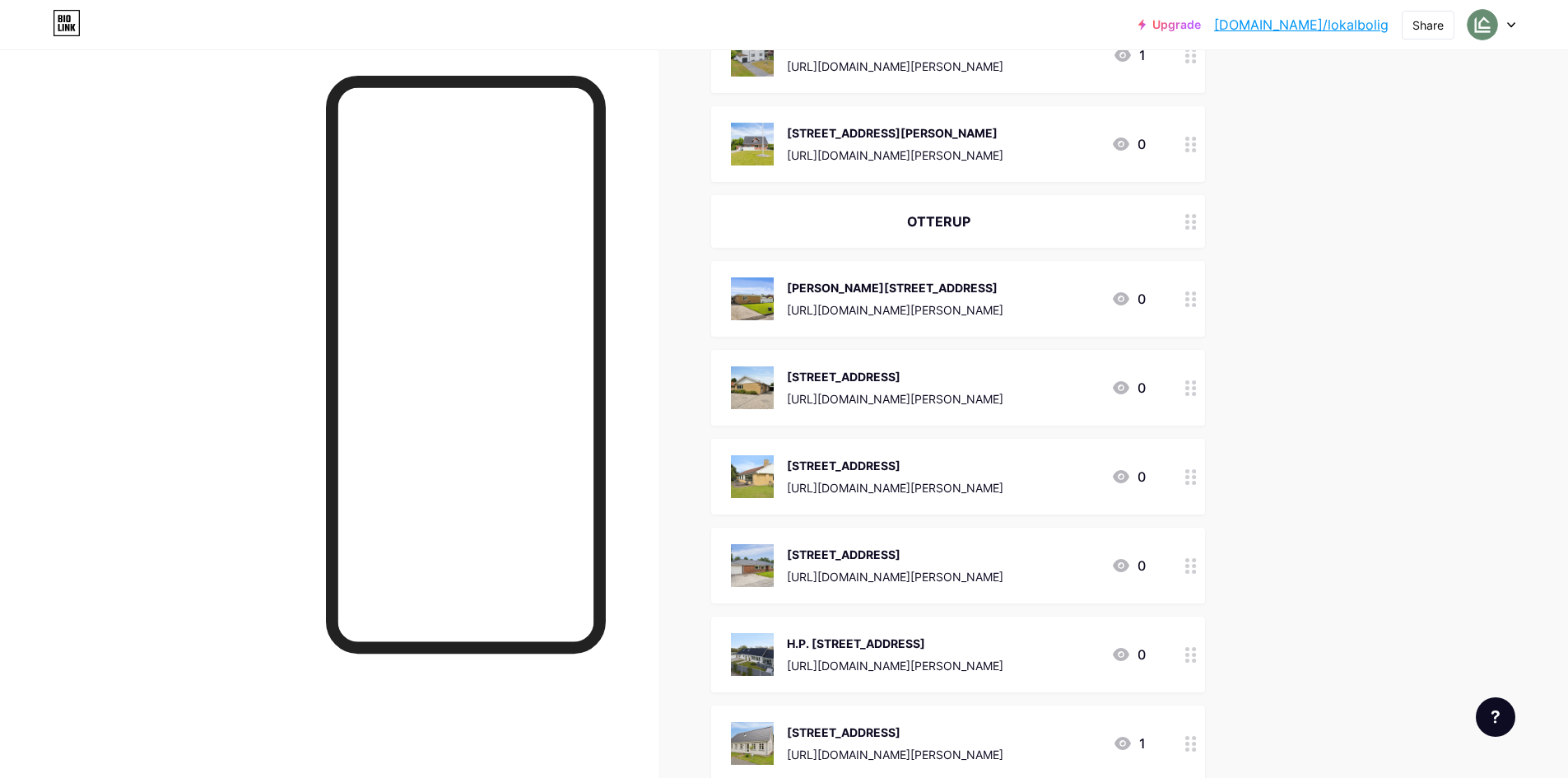
scroll to position [2322, 0]
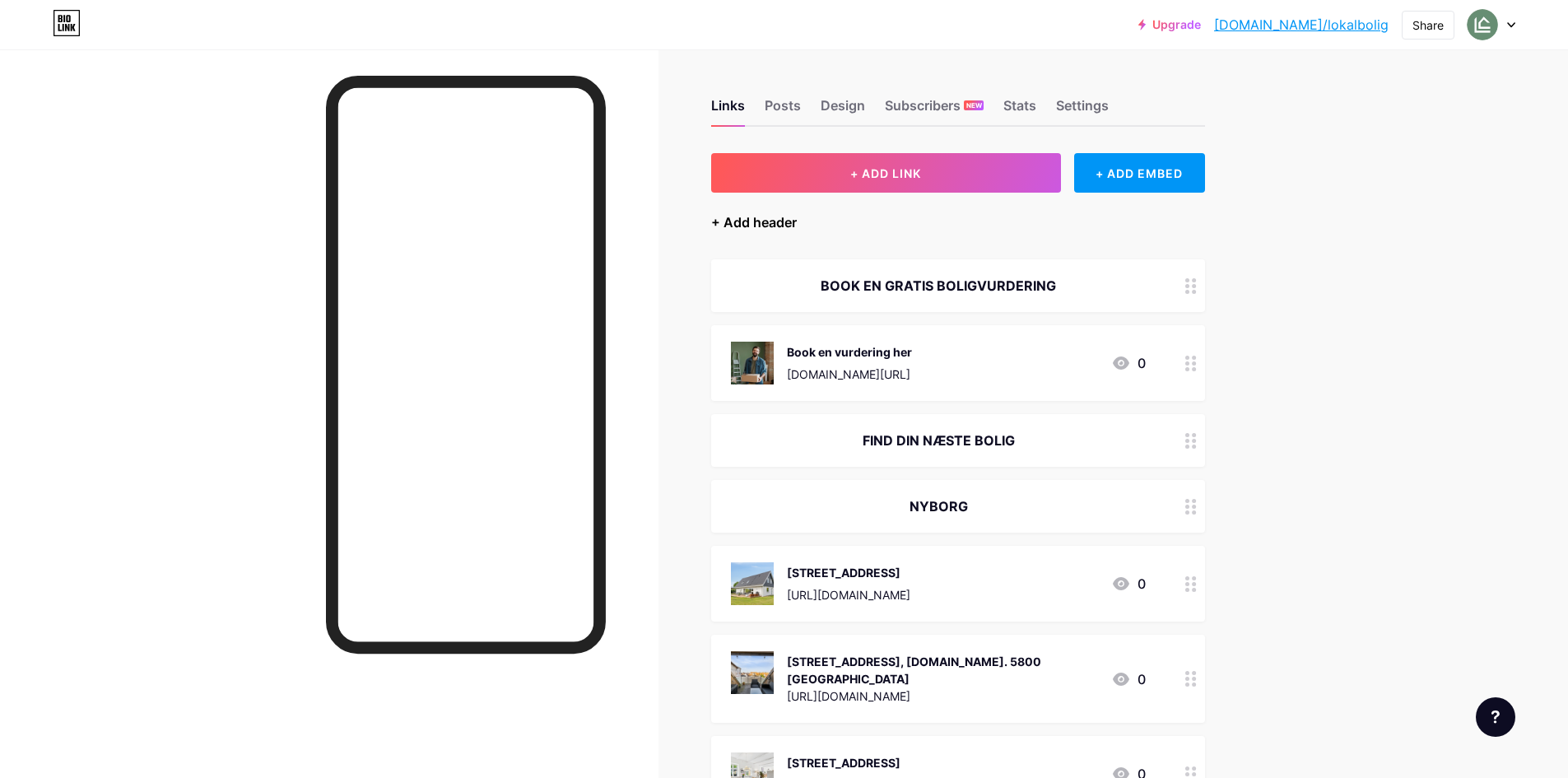
click at [786, 223] on div "+ Add header" at bounding box center [754, 222] width 86 height 20
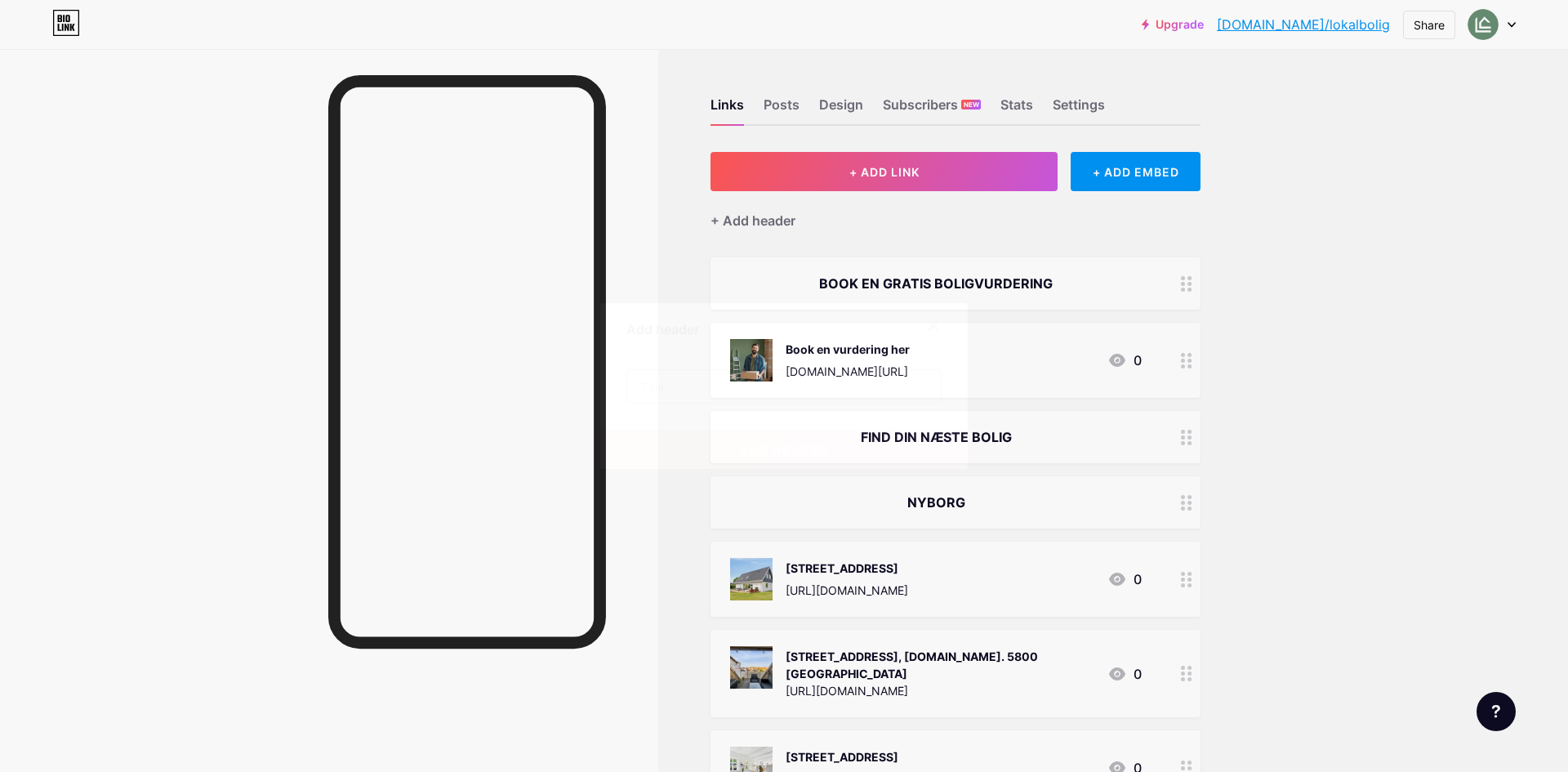
click at [792, 395] on input "text" at bounding box center [784, 386] width 314 height 33
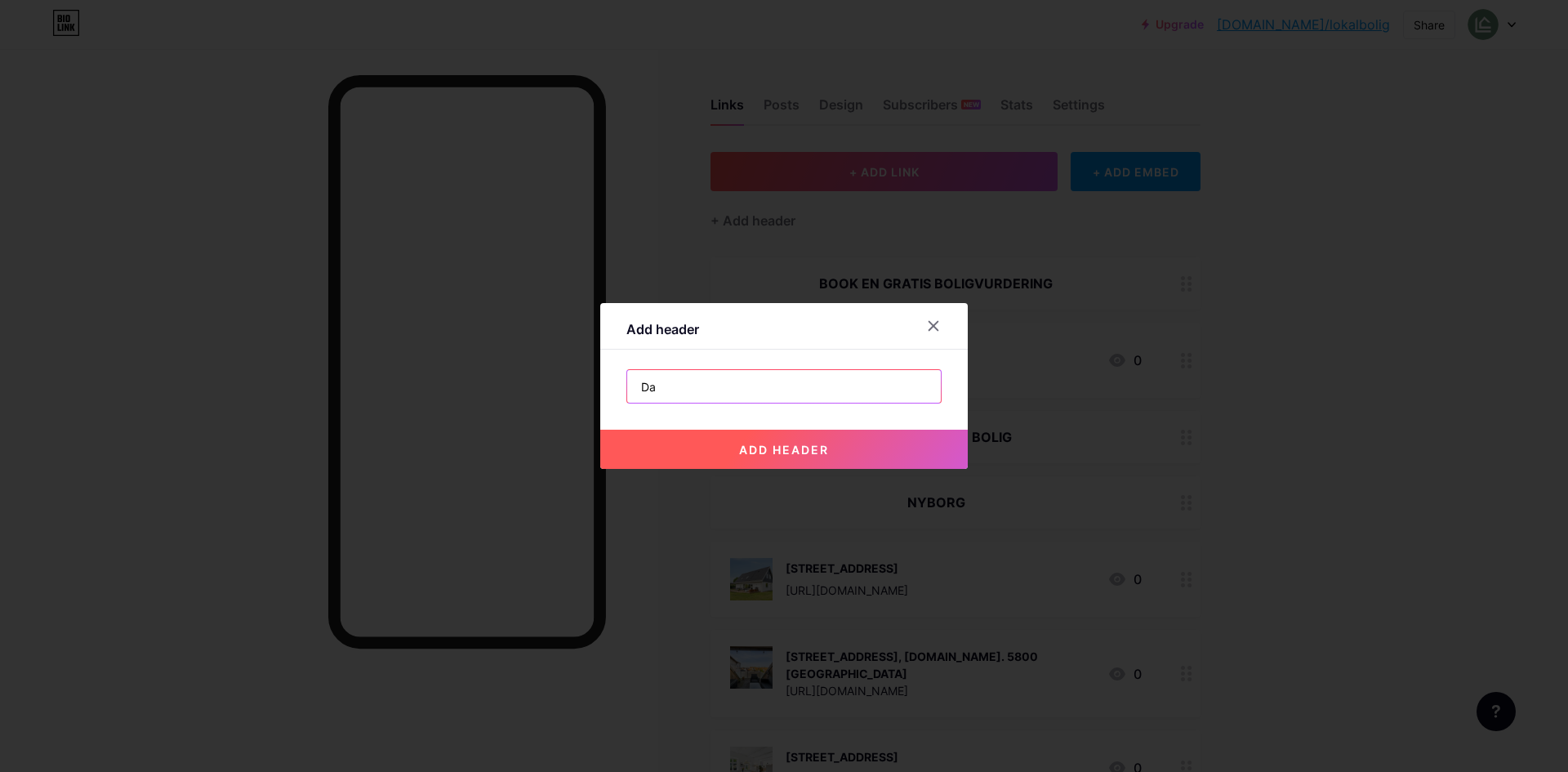
type input "D"
type input "DALUM/HJALLESE"
click at [784, 449] on span "add header" at bounding box center [784, 450] width 90 height 14
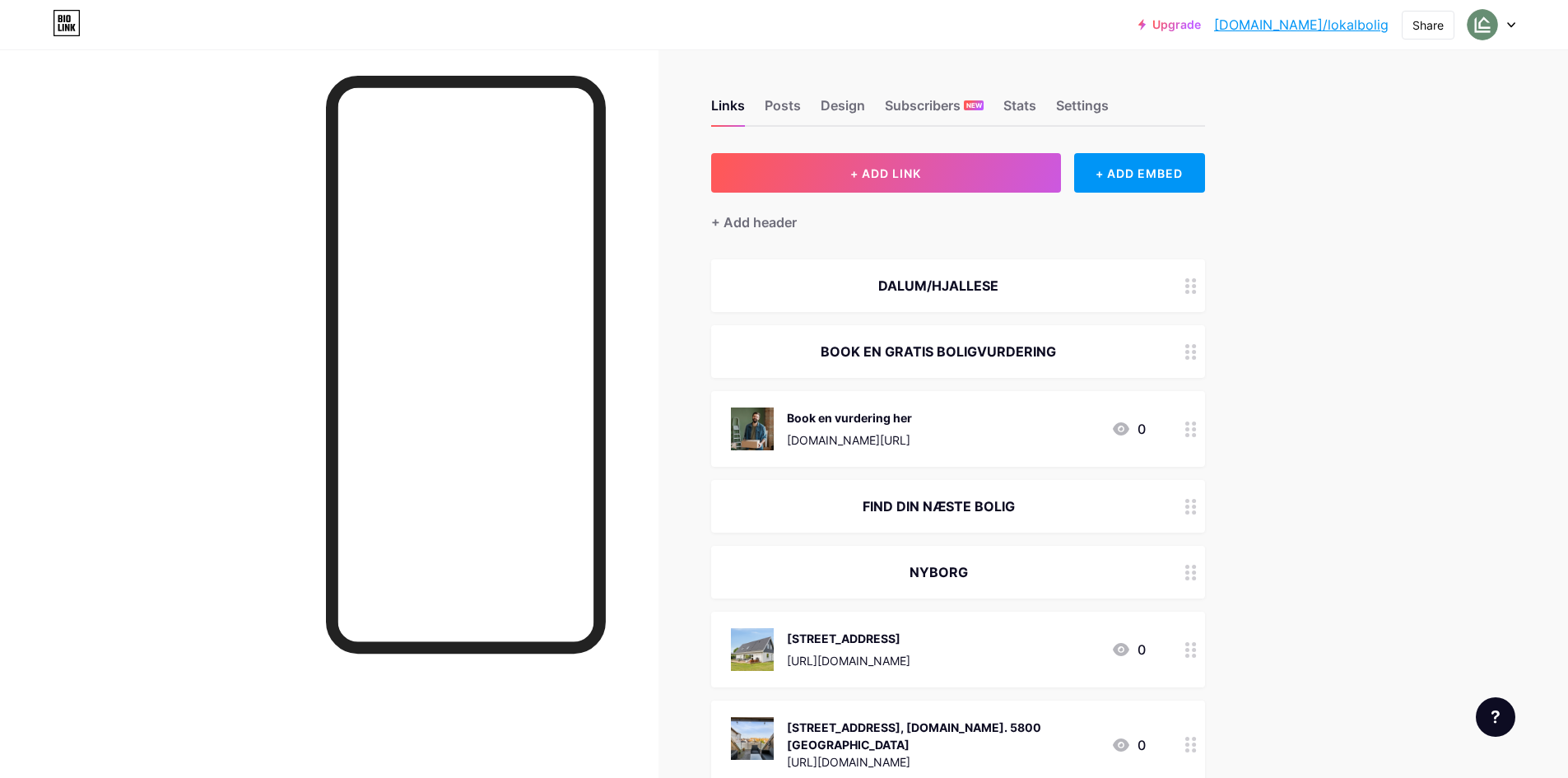
drag, startPoint x: 1037, startPoint y: 273, endPoint x: 1013, endPoint y: 484, distance: 212.4
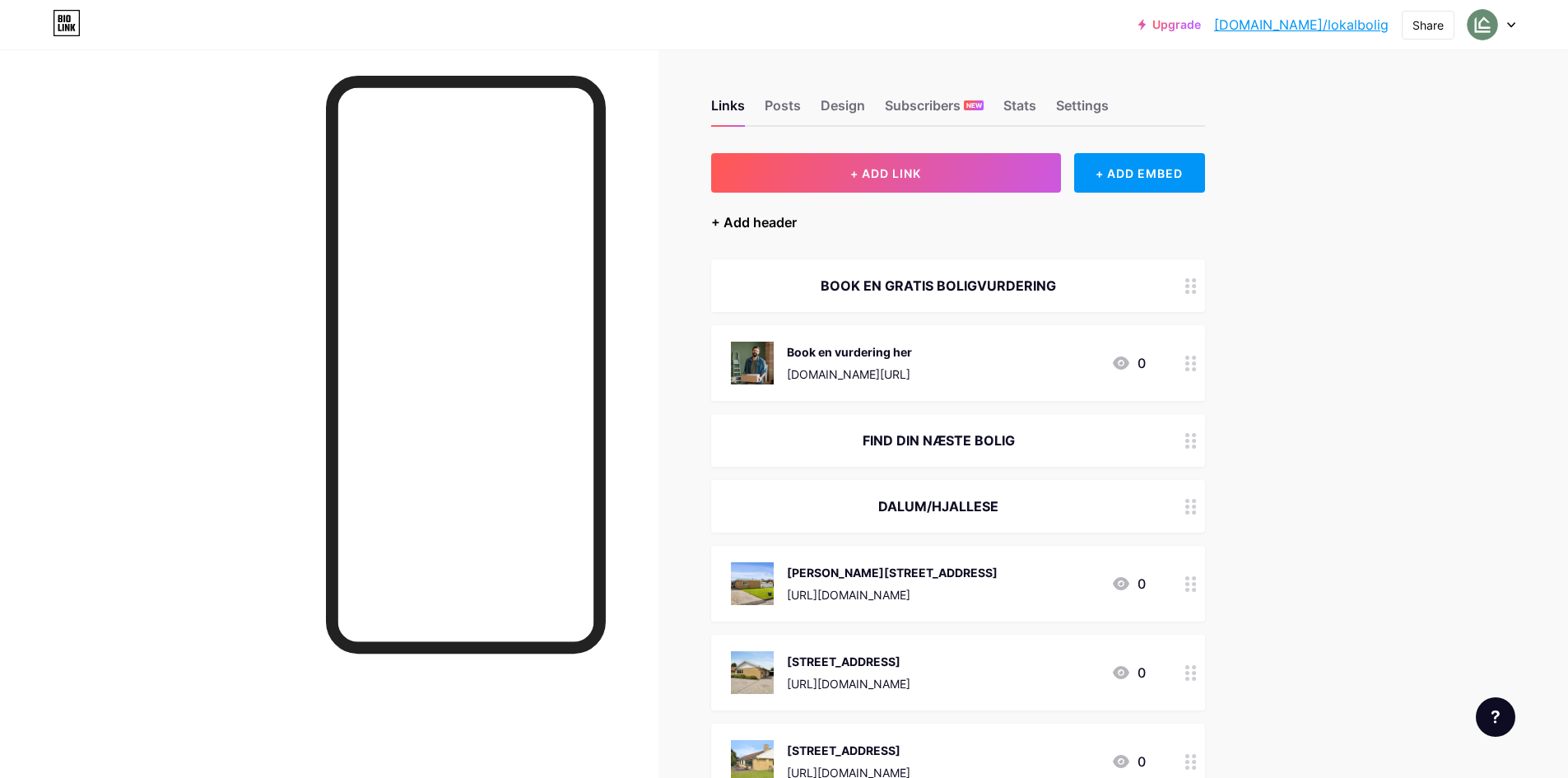
click at [756, 224] on div "+ Add header" at bounding box center [754, 222] width 86 height 20
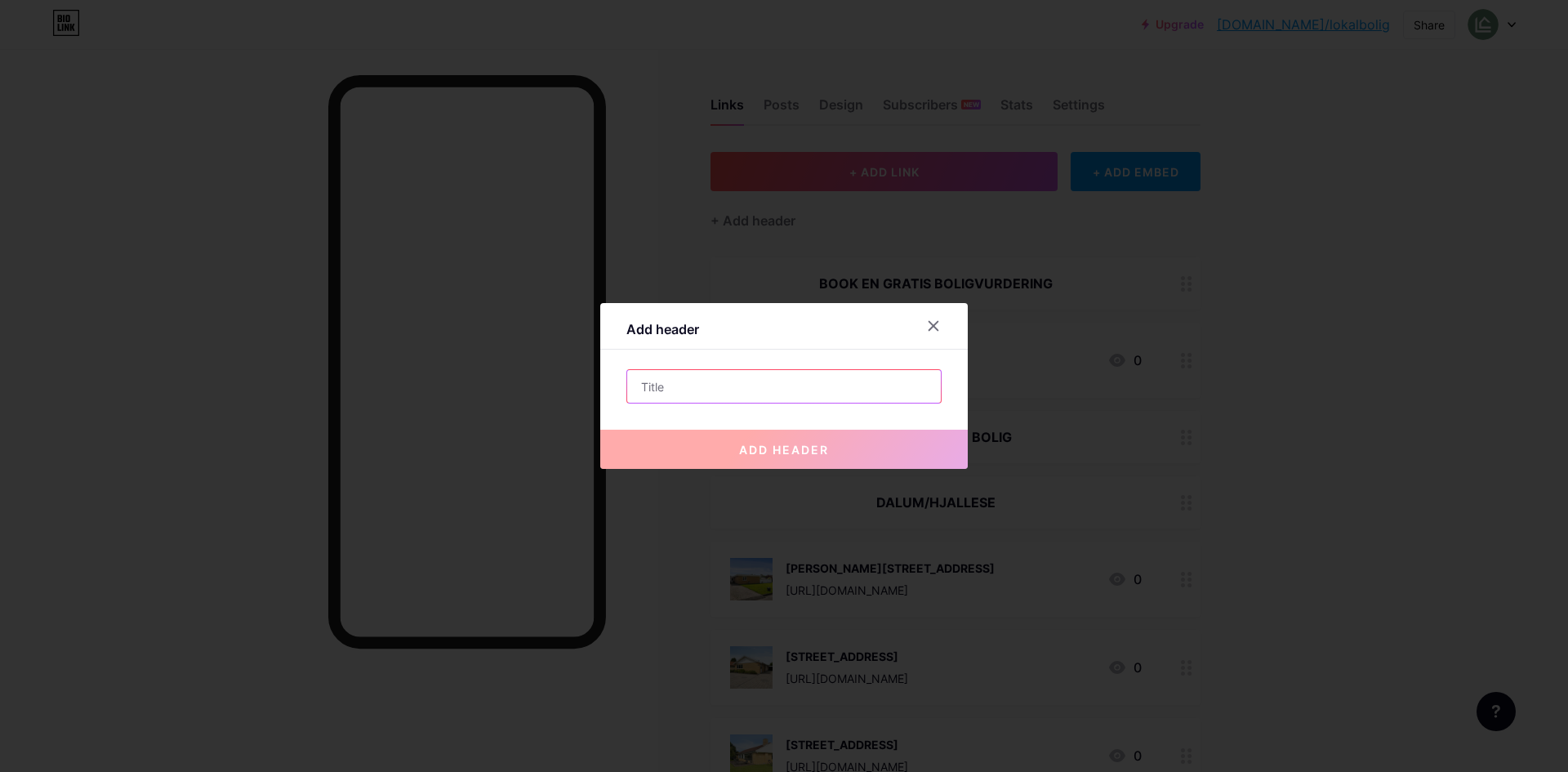
click at [816, 376] on input "text" at bounding box center [784, 386] width 314 height 33
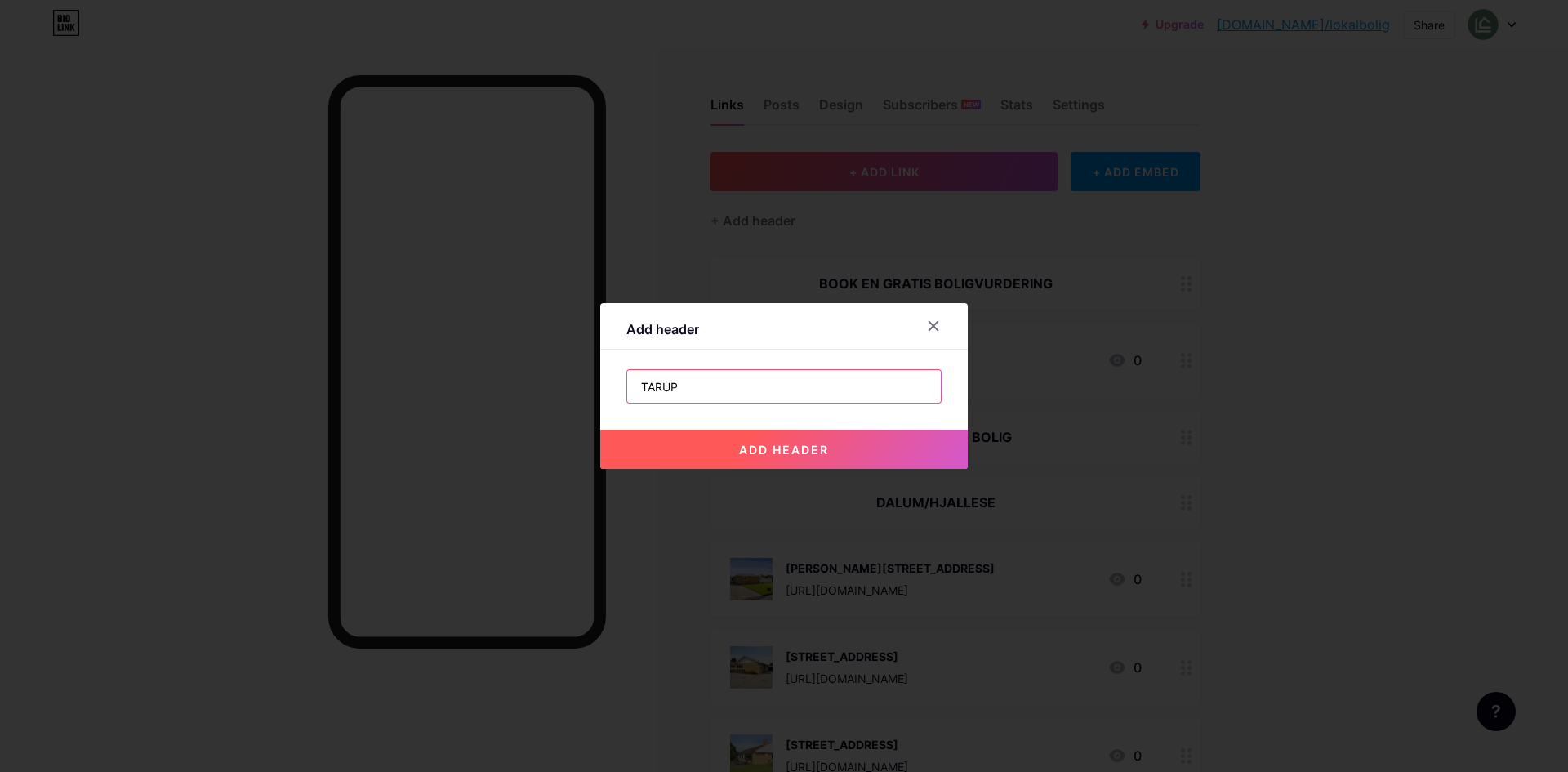
type input "TARUP"
click at [881, 435] on button "add header" at bounding box center [784, 449] width 368 height 40
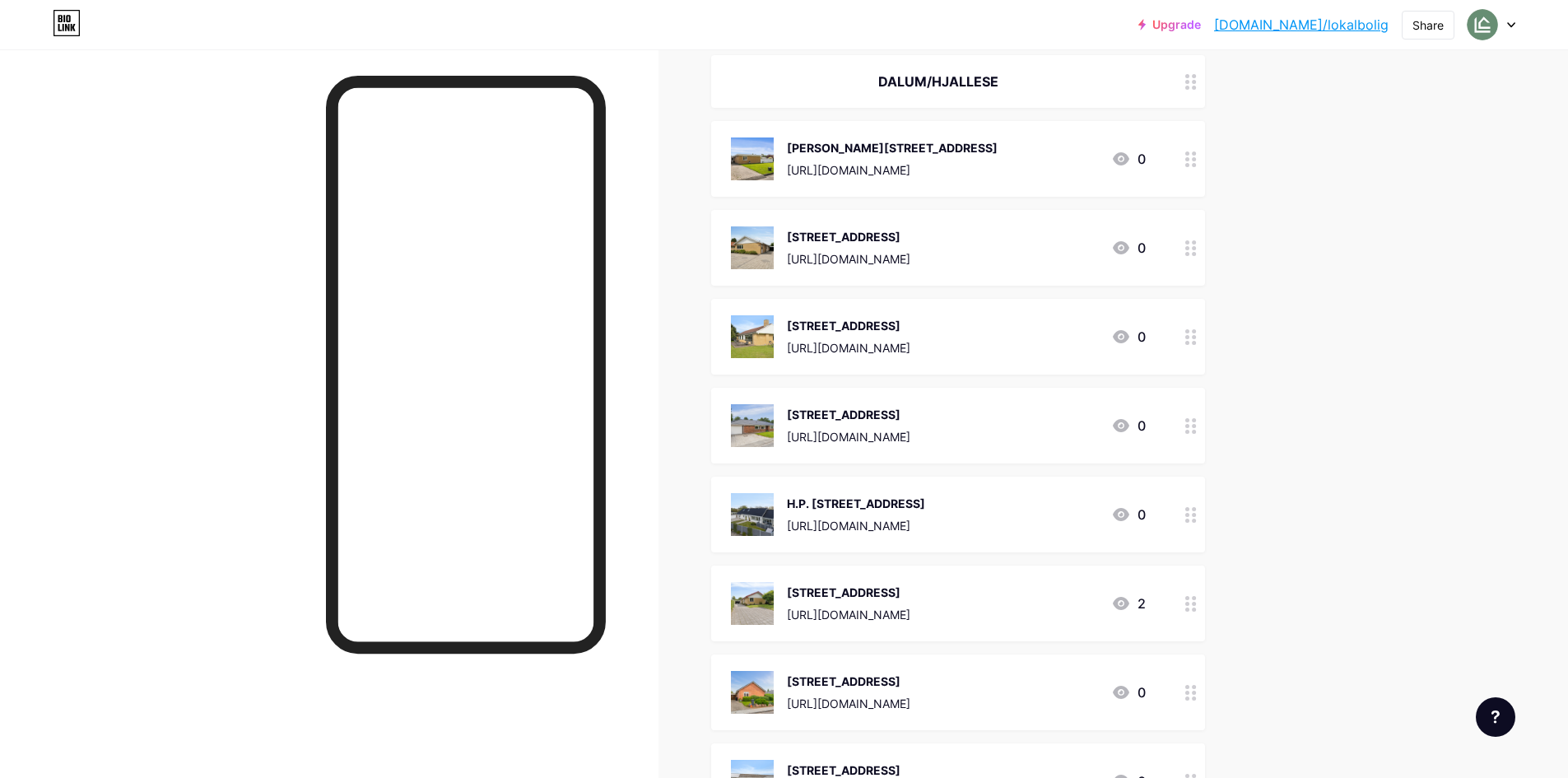
scroll to position [682, 0]
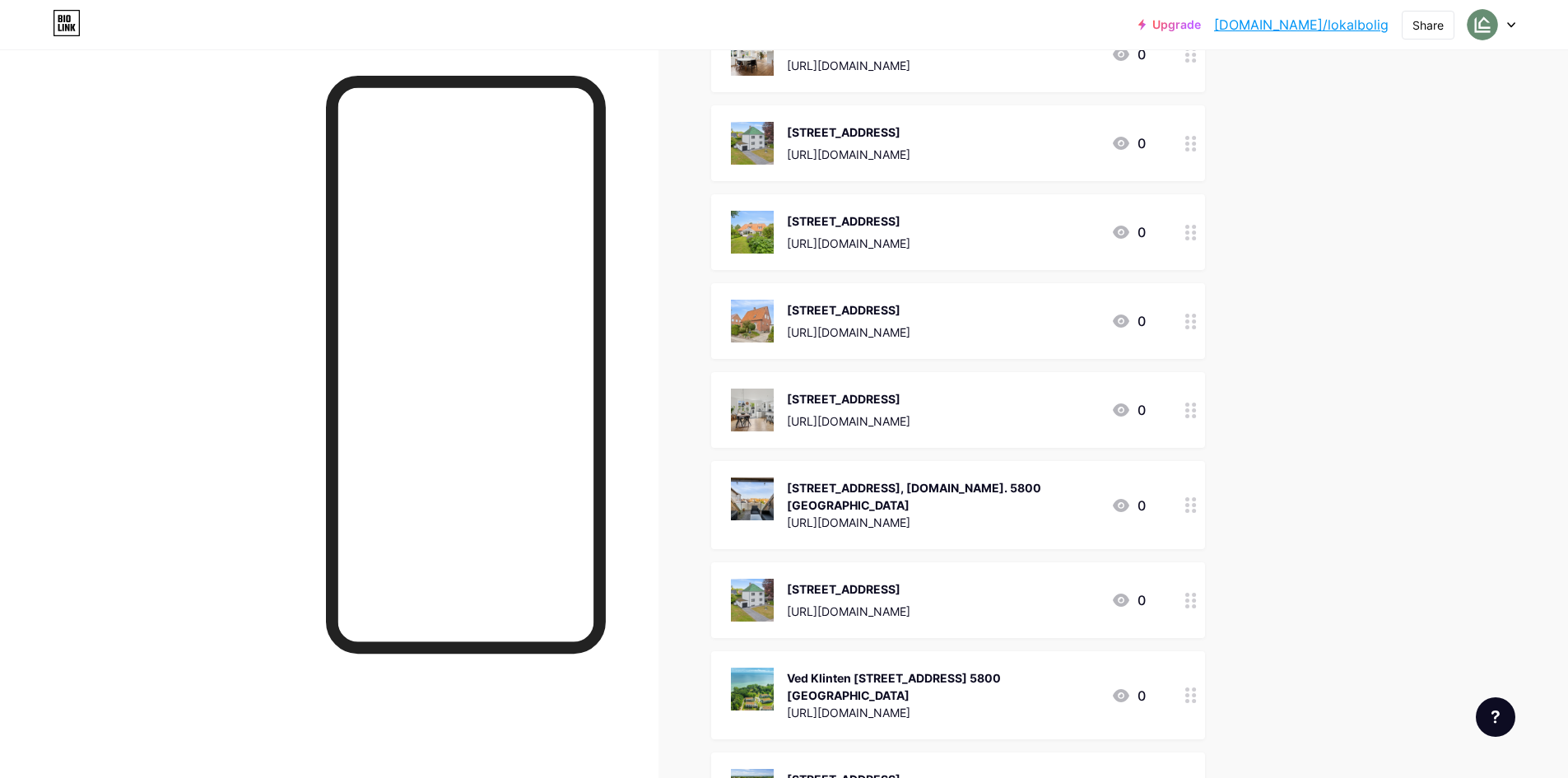
scroll to position [1935, 0]
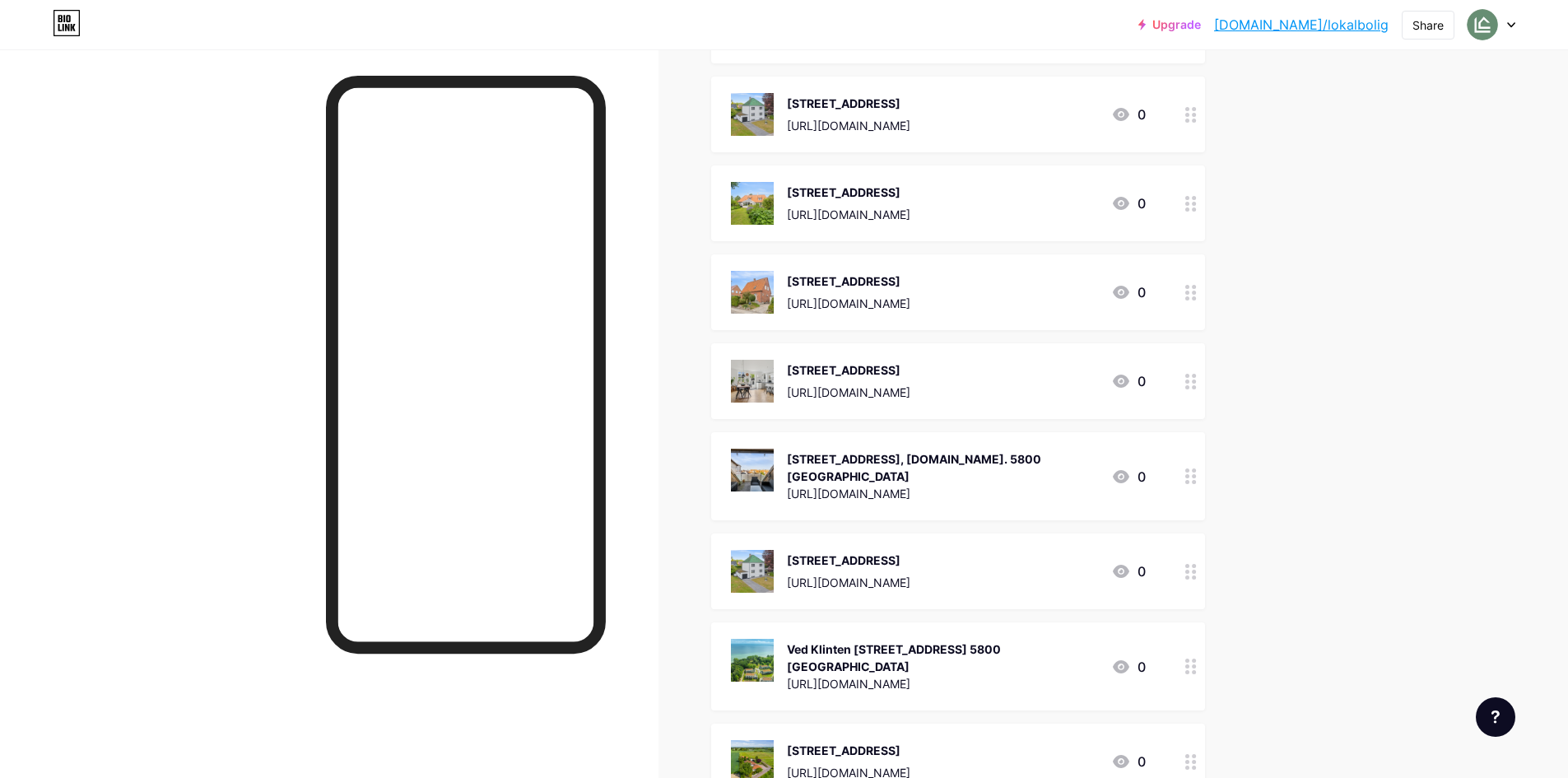
click at [1205, 571] on div at bounding box center [1191, 572] width 28 height 76
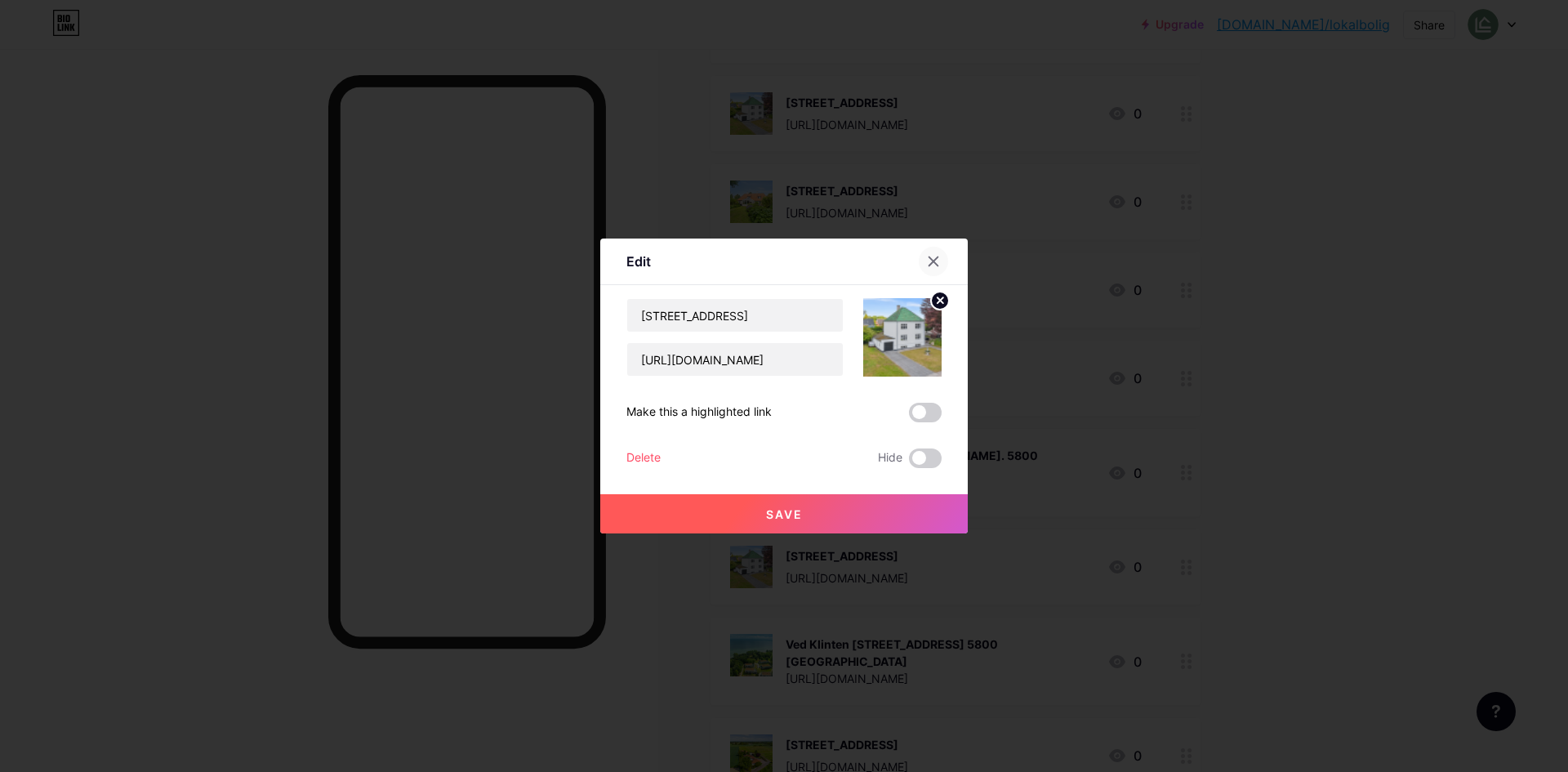
click at [935, 269] on div at bounding box center [934, 261] width 30 height 30
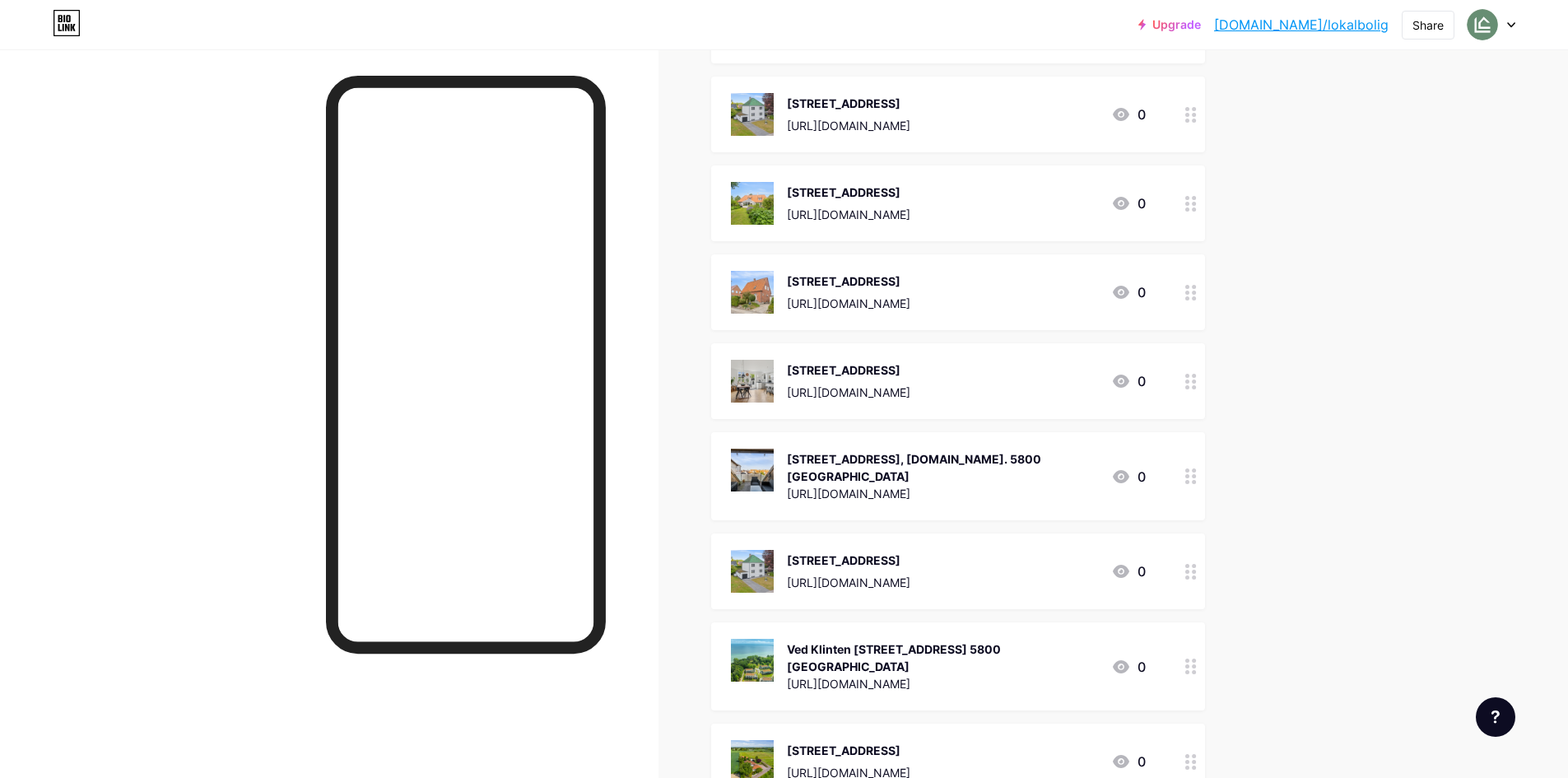
click at [1204, 578] on div at bounding box center [1191, 572] width 28 height 76
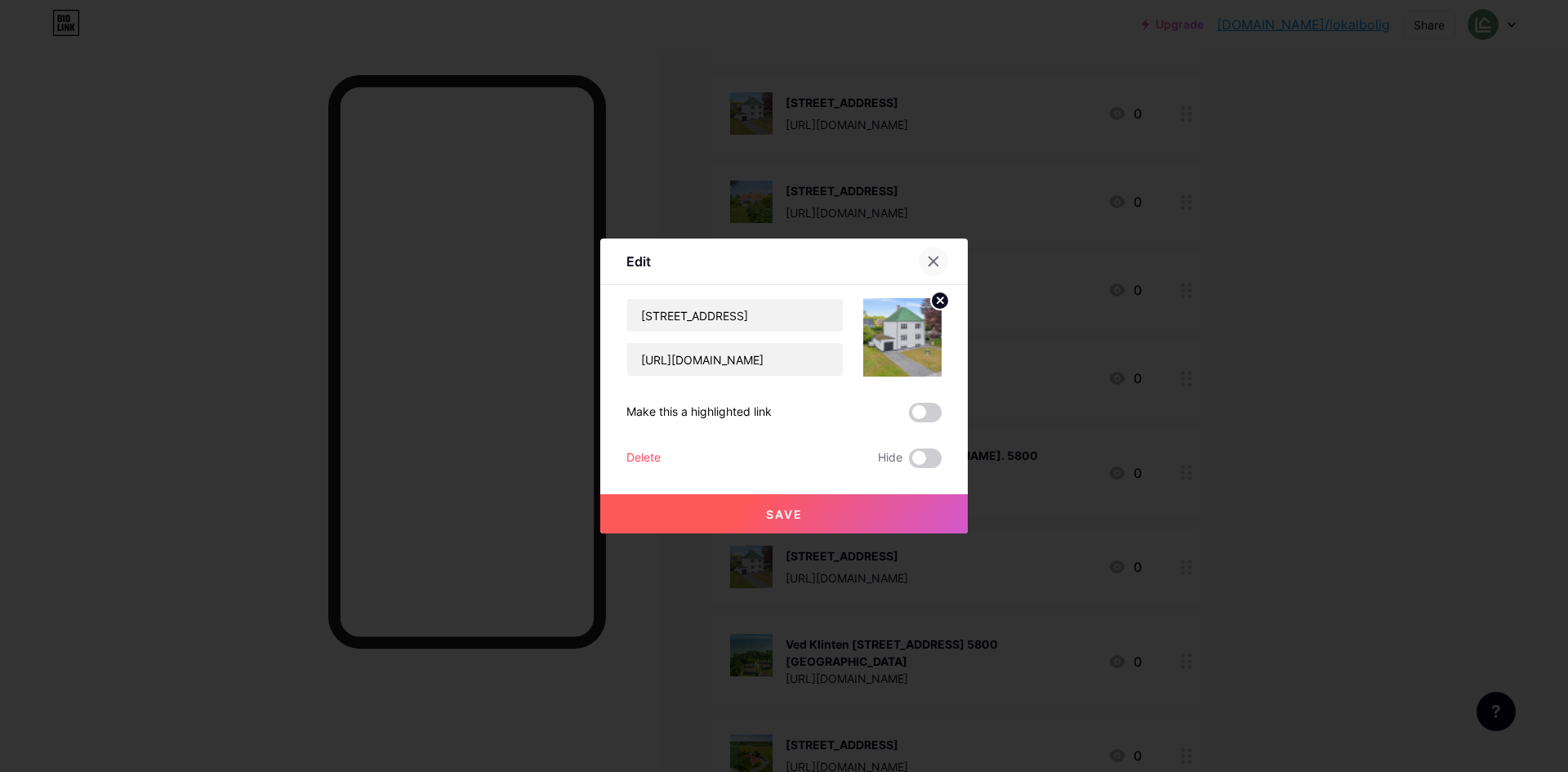
click at [940, 265] on div at bounding box center [934, 261] width 30 height 30
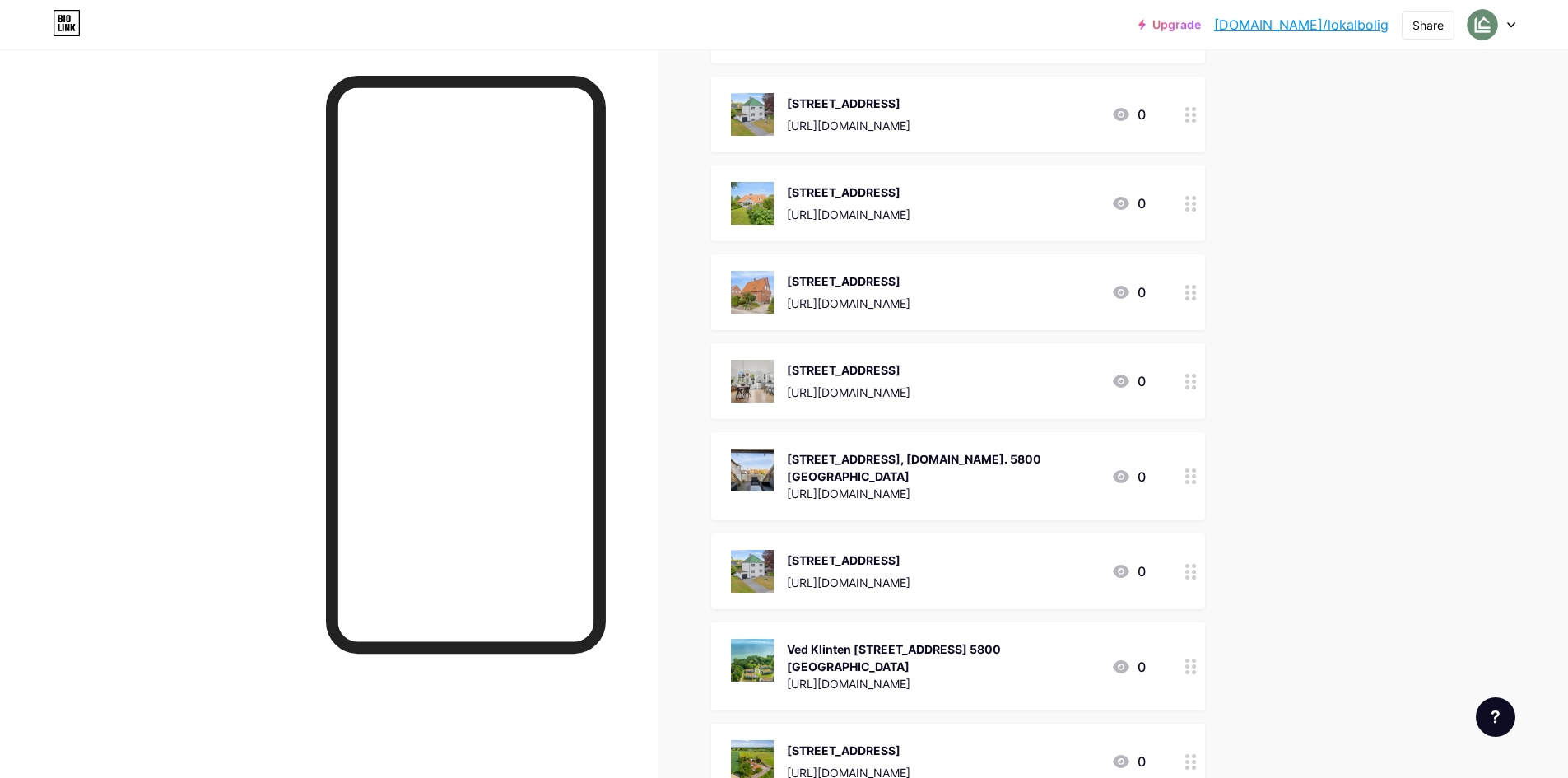
click at [1205, 567] on div at bounding box center [1191, 572] width 28 height 76
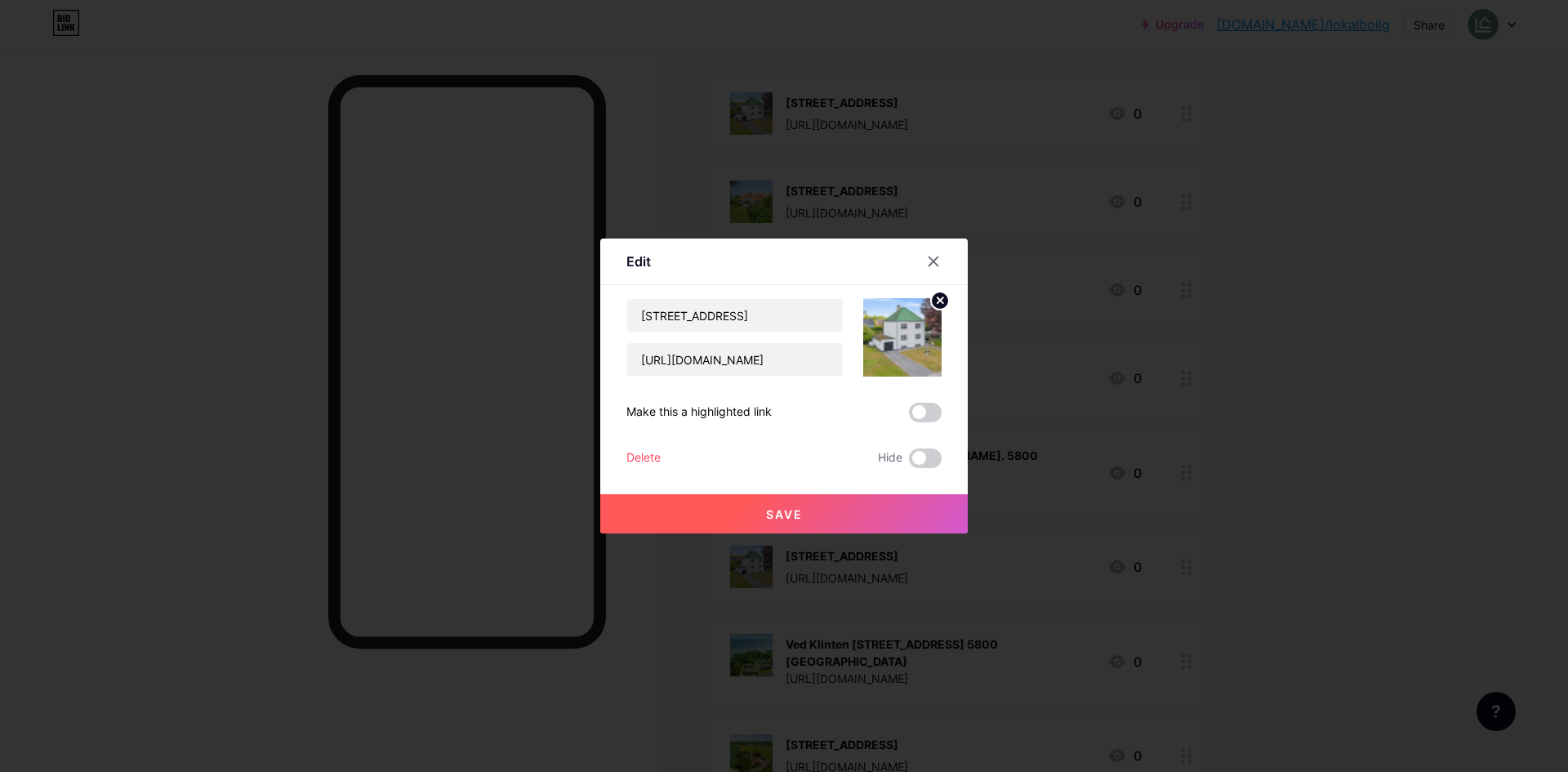
click at [626, 451] on div "Delete" at bounding box center [643, 458] width 35 height 20
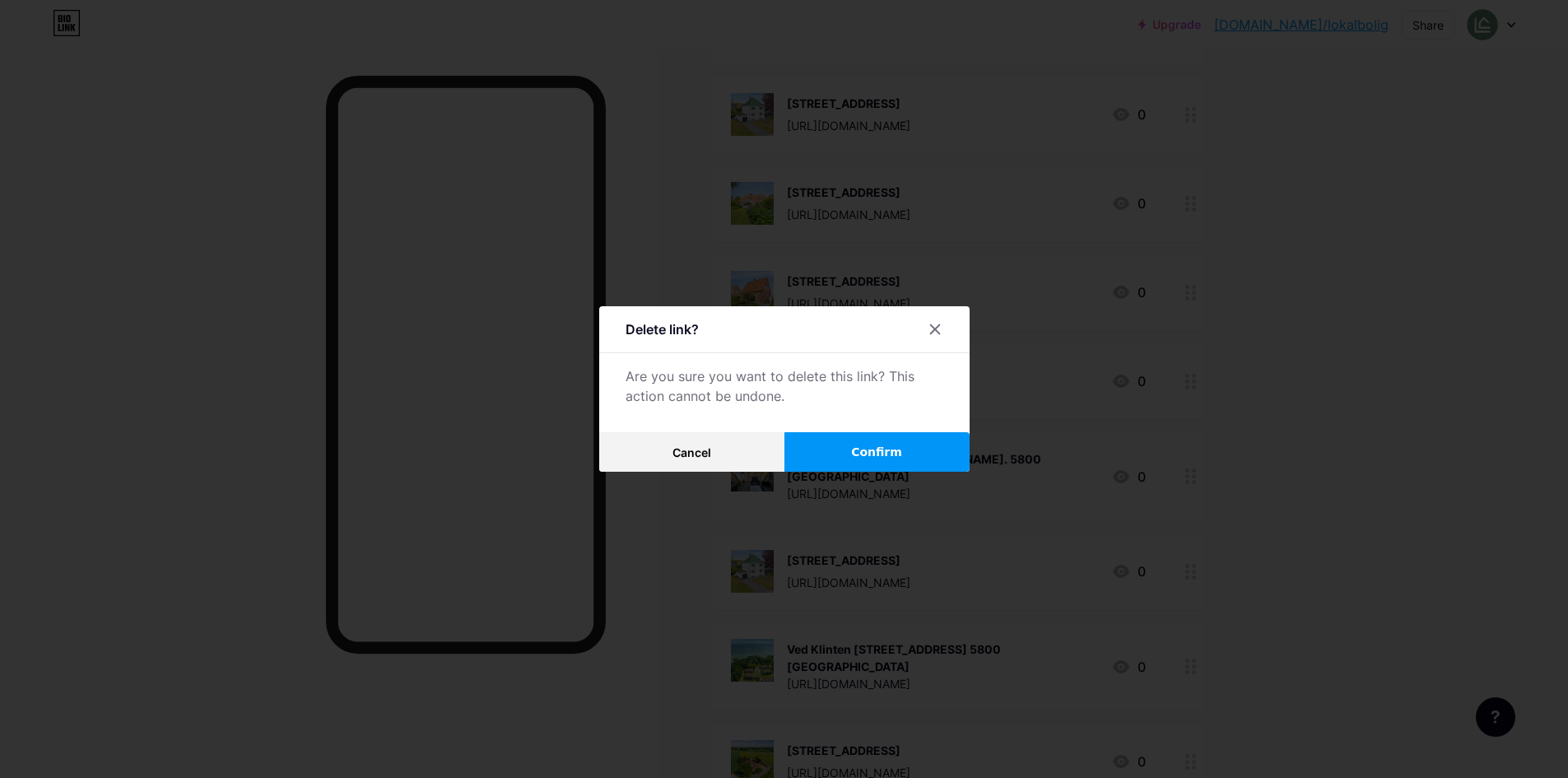
click at [896, 456] on span "Confirm" at bounding box center [876, 452] width 51 height 17
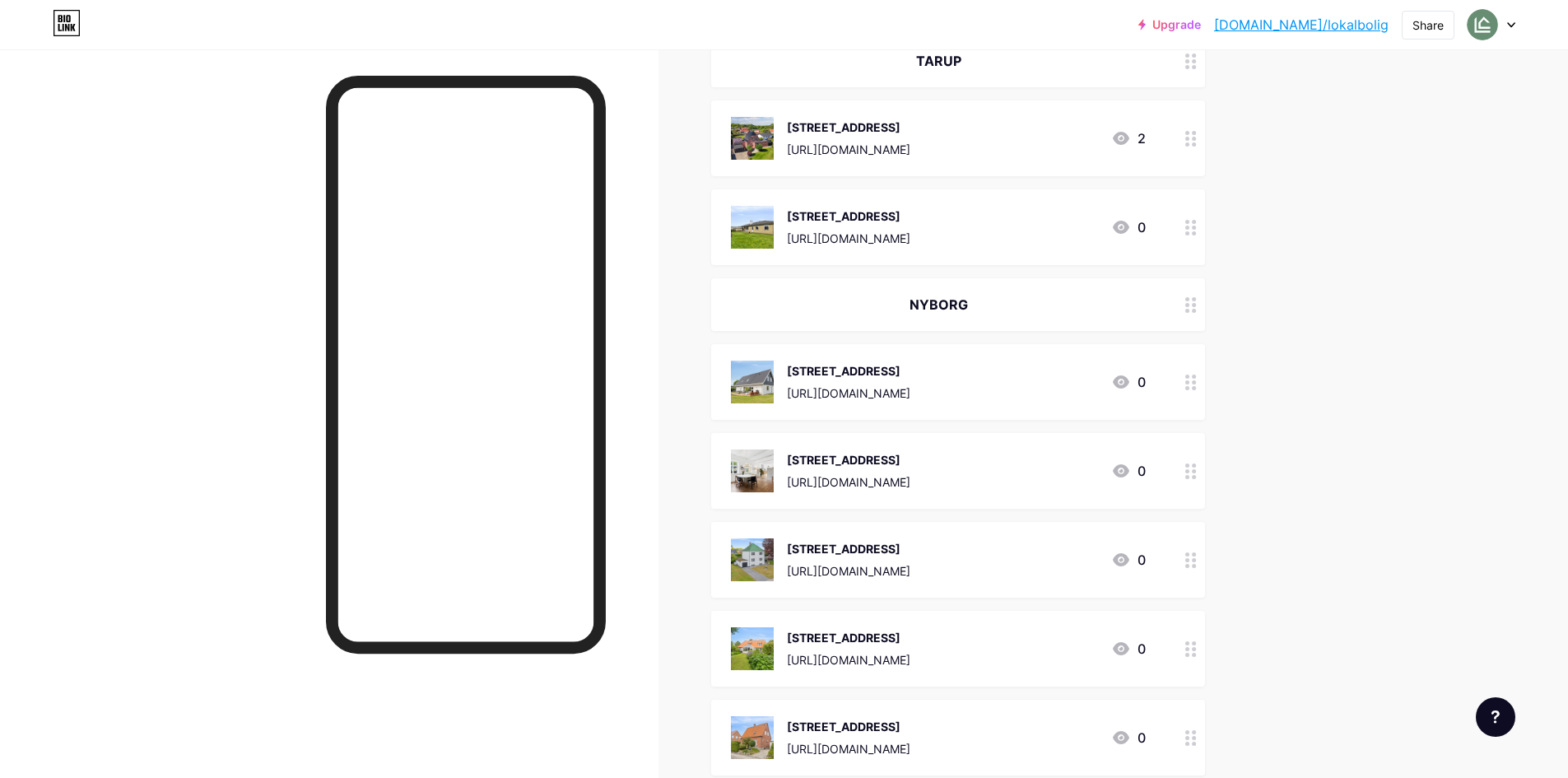
scroll to position [1480, 0]
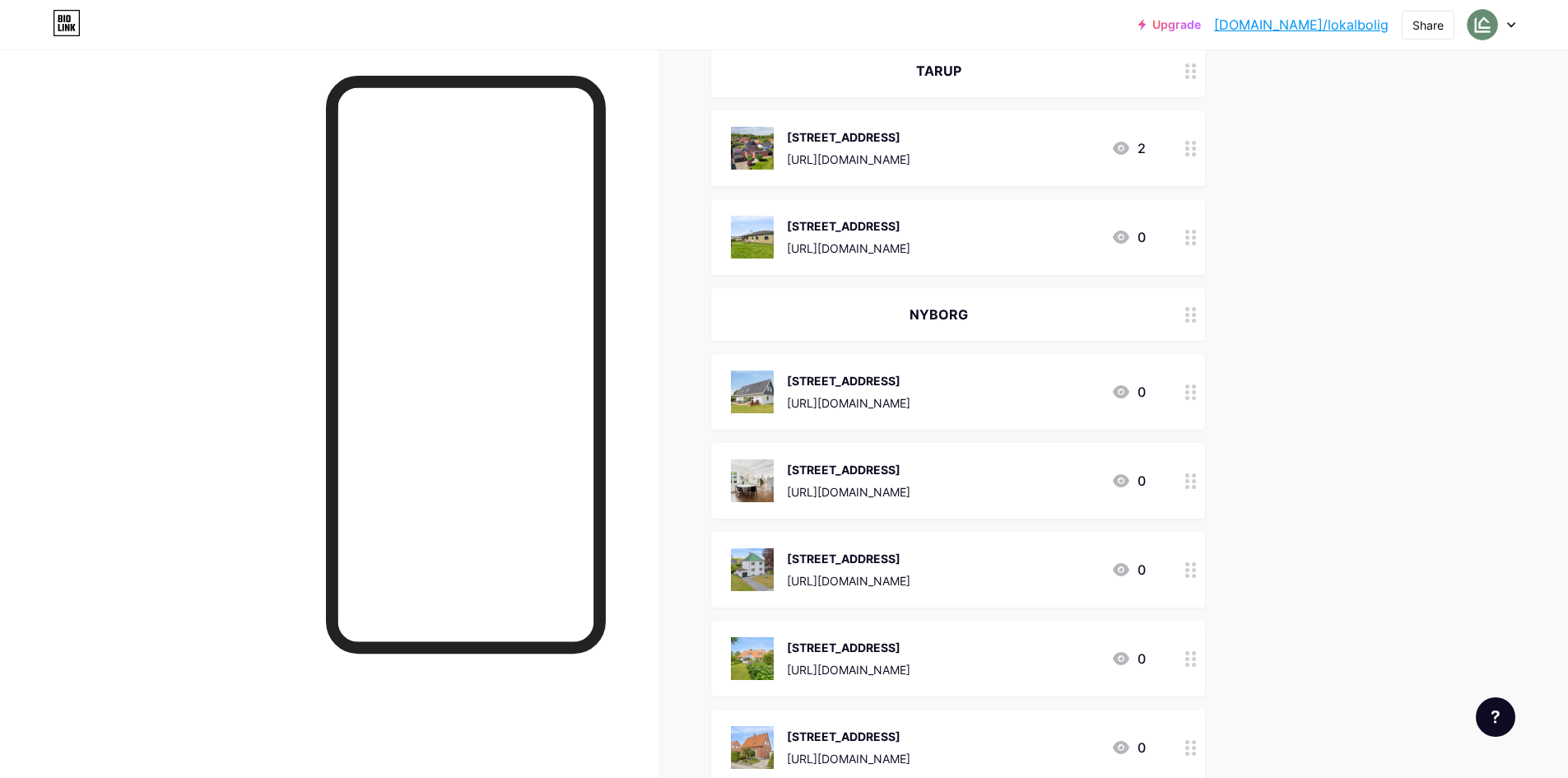
drag, startPoint x: 685, startPoint y: 300, endPoint x: 715, endPoint y: 339, distance: 49.2
click at [715, 339] on div "Links Posts Design Subscribers NEW Stats Settings + ADD LINK + ADD EMBED + Add …" at bounding box center [637, 756] width 1274 height 4373
click at [697, 313] on div "Links Posts Design Subscribers NEW Stats Settings + ADD LINK + ADD EMBED + Add …" at bounding box center [637, 756] width 1274 height 4373
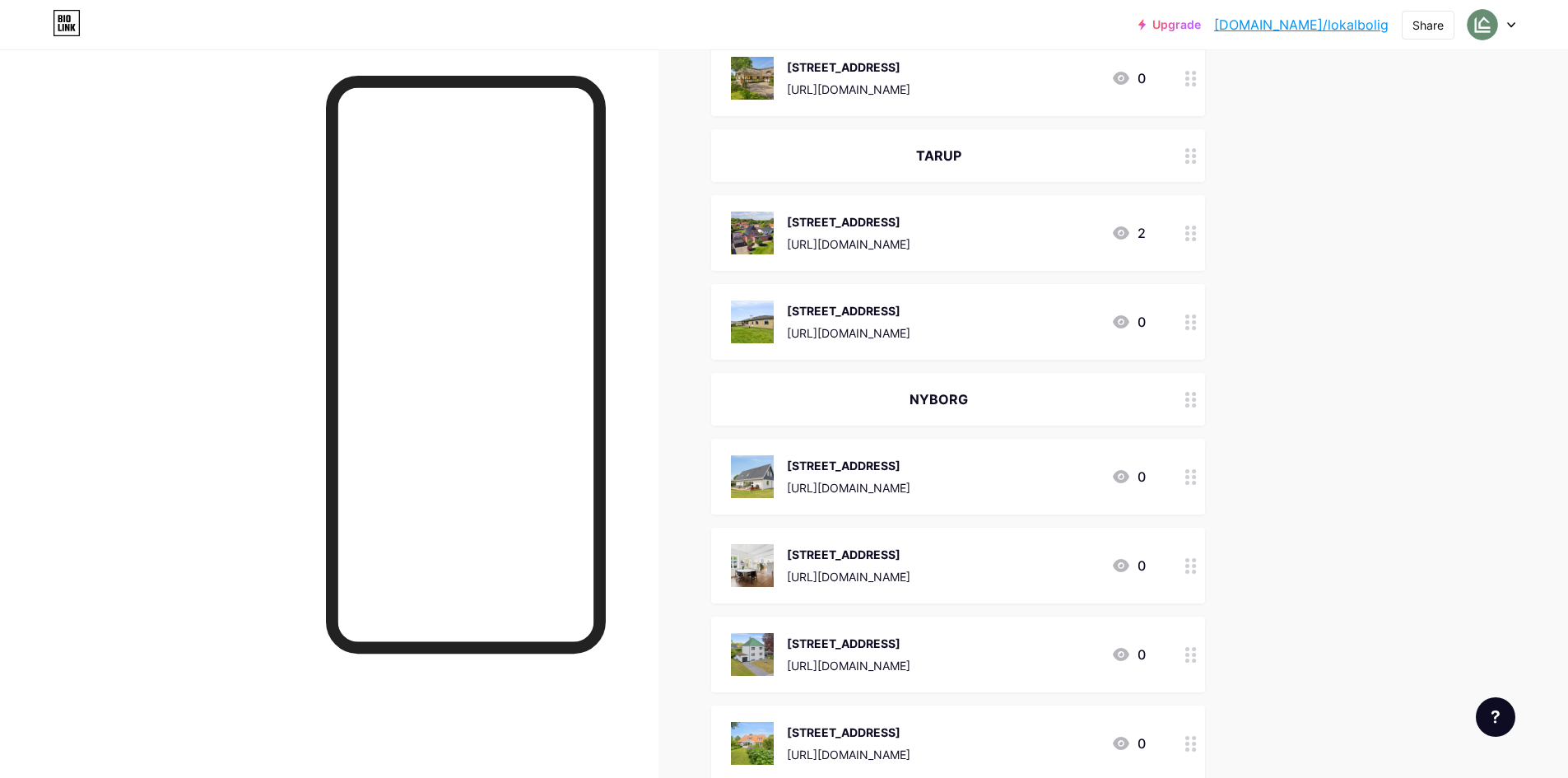
scroll to position [1448, 0]
